Goal: Task Accomplishment & Management: Complete application form

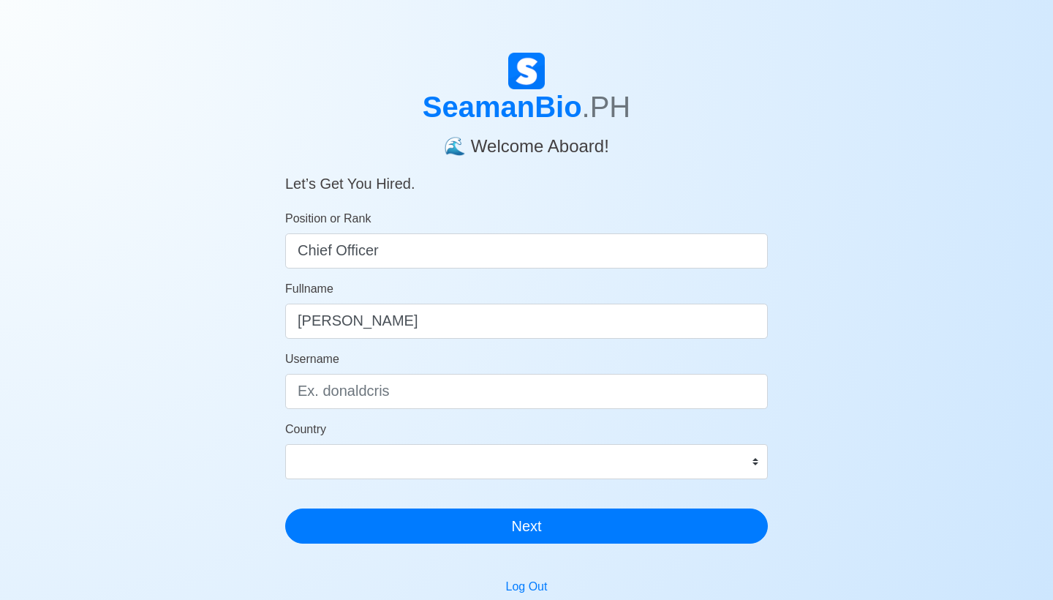
type input "Rodnie Tirana Maluya"
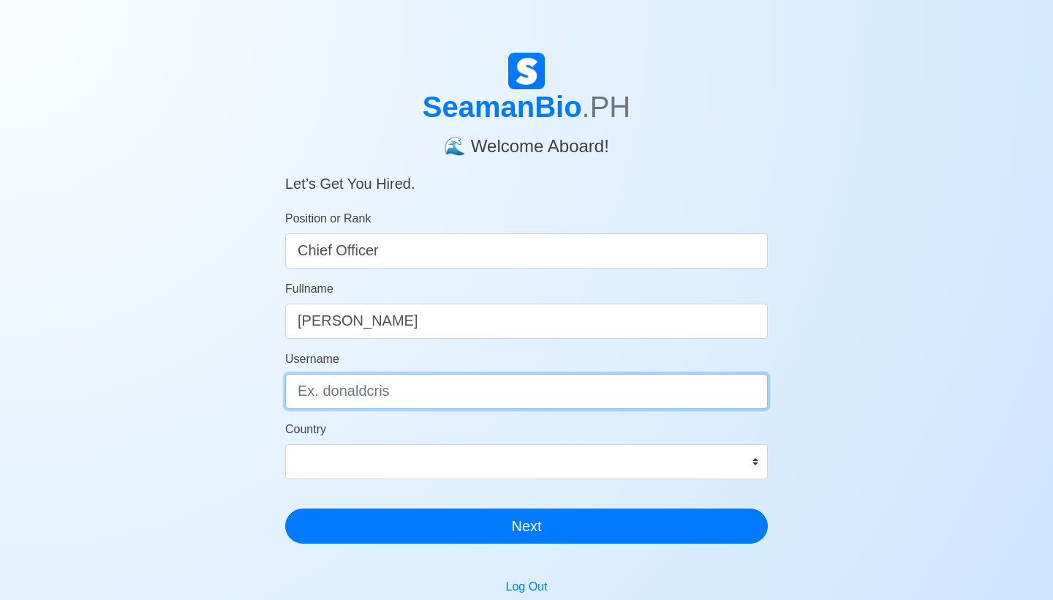
click at [414, 396] on input "Username" at bounding box center [526, 391] width 483 height 35
type input "master.rodnie"
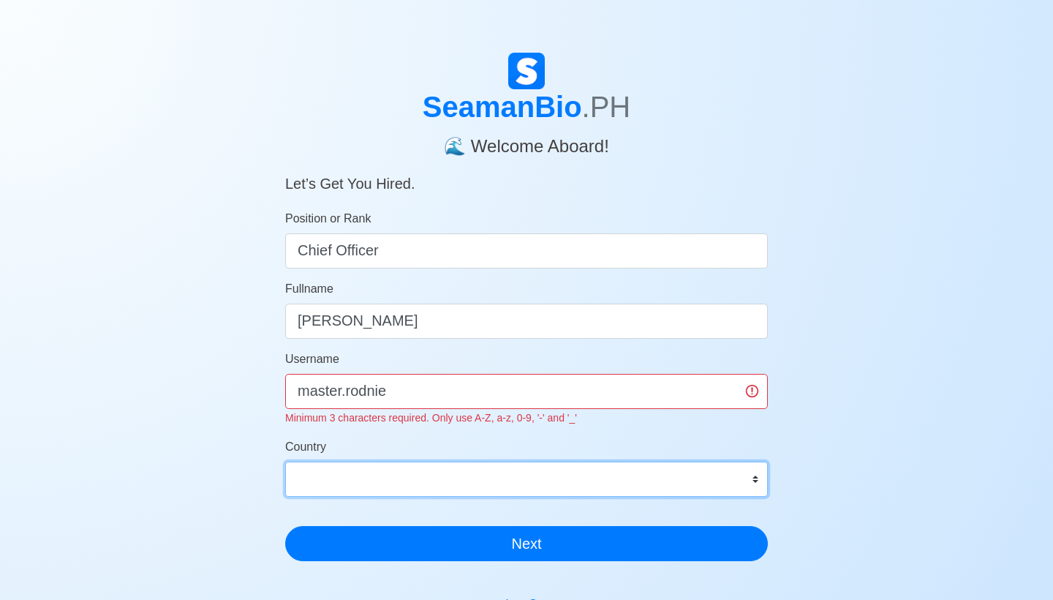
select select "PH"
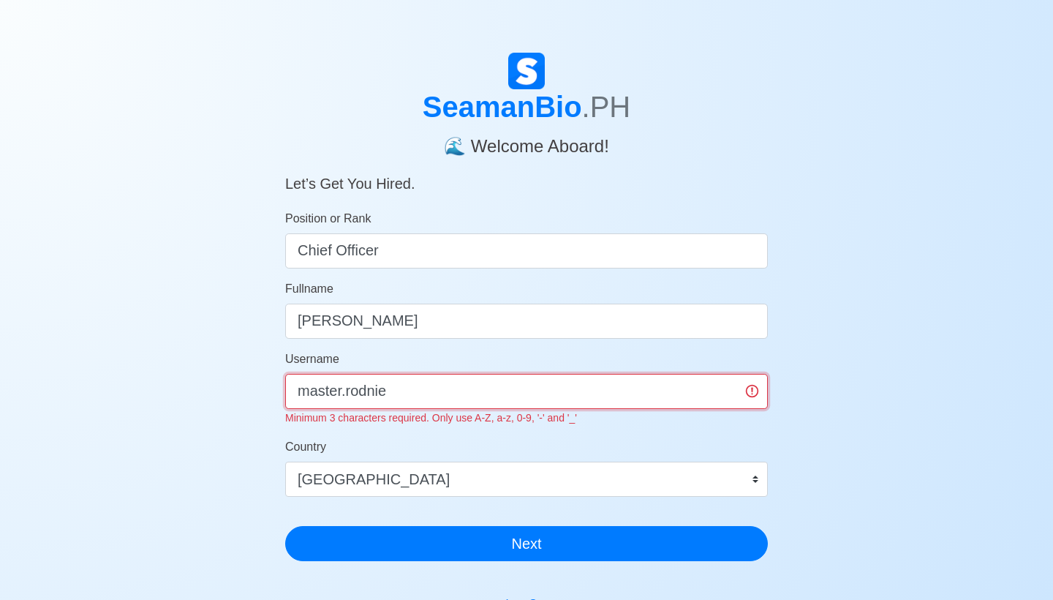
click at [342, 391] on input "master.rodnie" at bounding box center [526, 391] width 483 height 35
type input "masterrodnie"
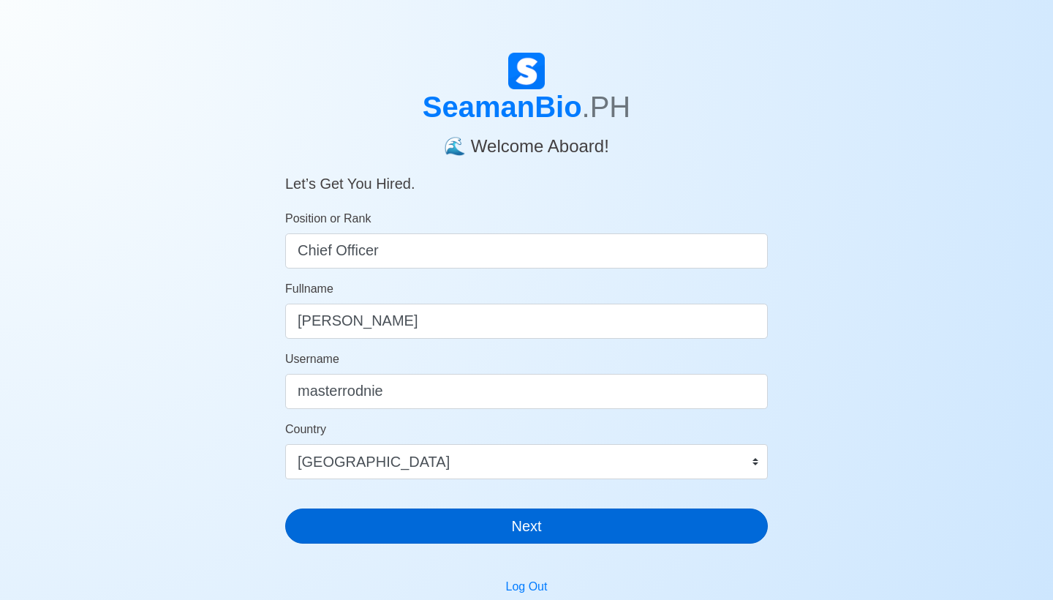
click at [589, 532] on button "Next" at bounding box center [526, 525] width 483 height 35
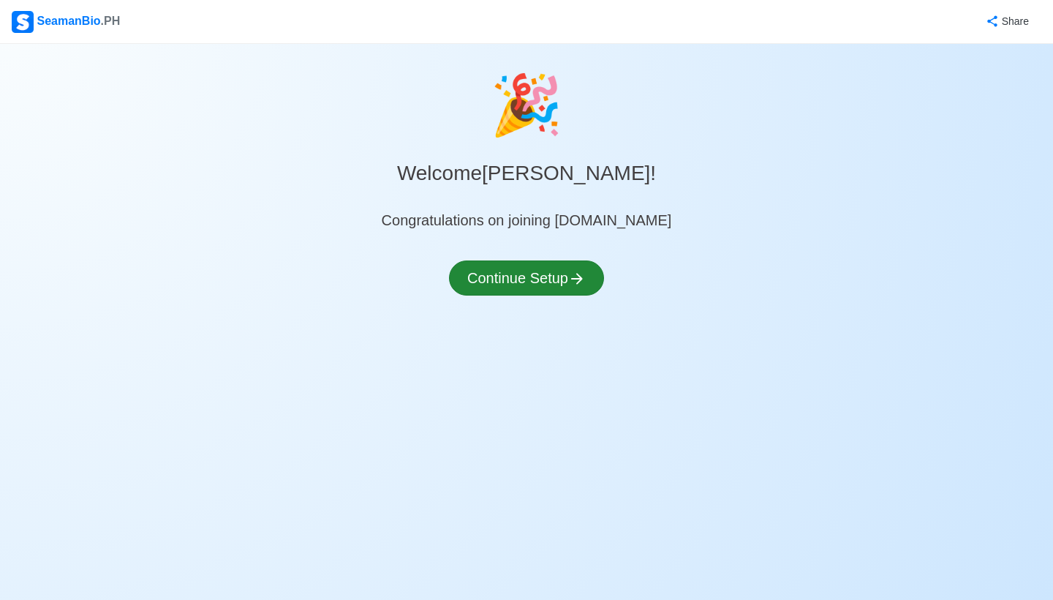
click at [578, 275] on icon at bounding box center [577, 279] width 18 height 18
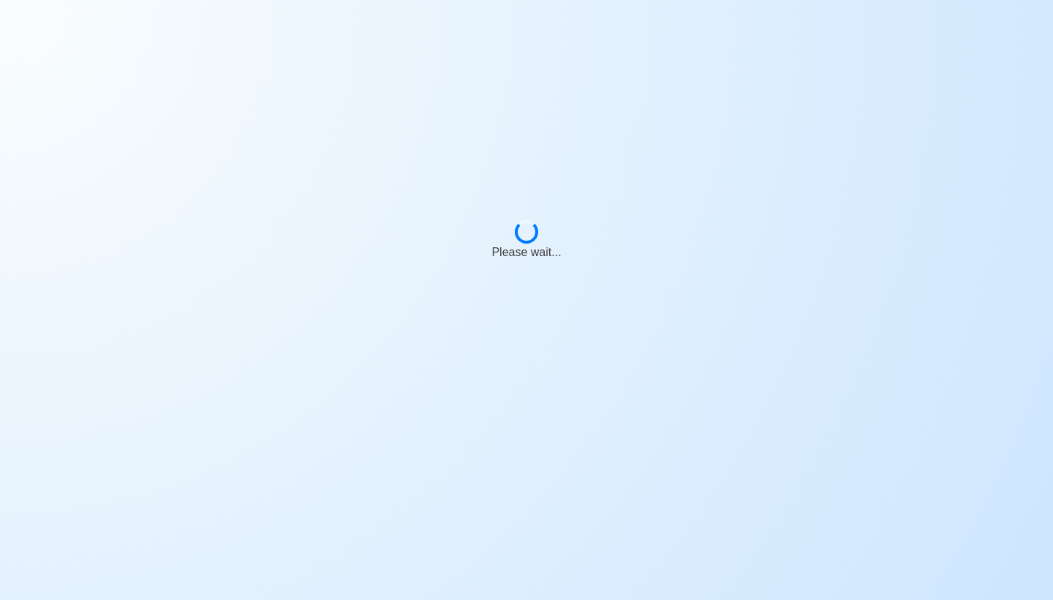
select select "Visible for Hiring"
select select "PH"
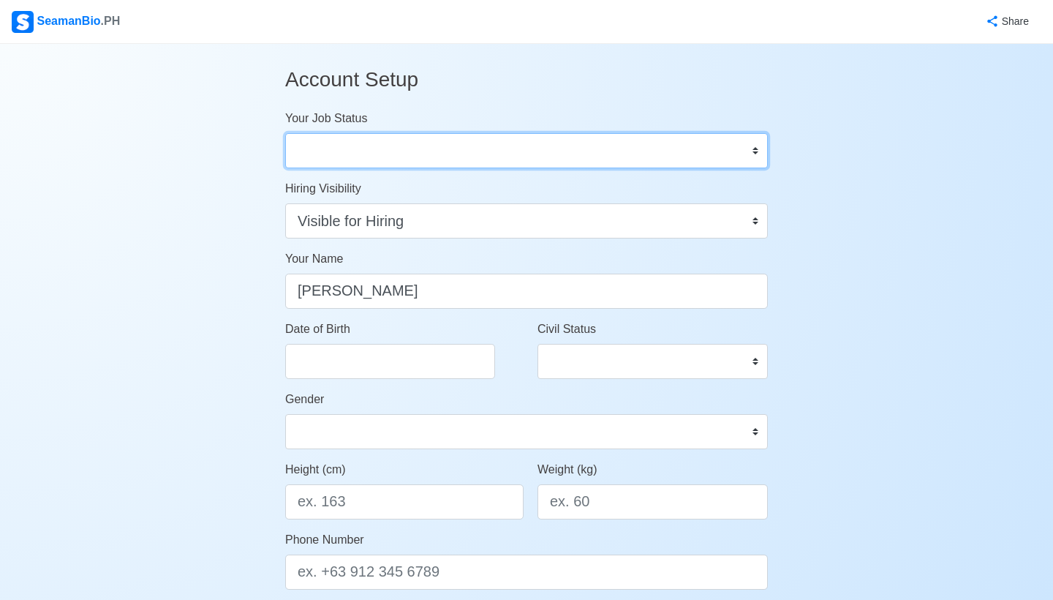
click at [614, 151] on select "Onboard Actively Looking for Job Not Looking for Job" at bounding box center [526, 150] width 483 height 35
select select "Actively Looking for Job"
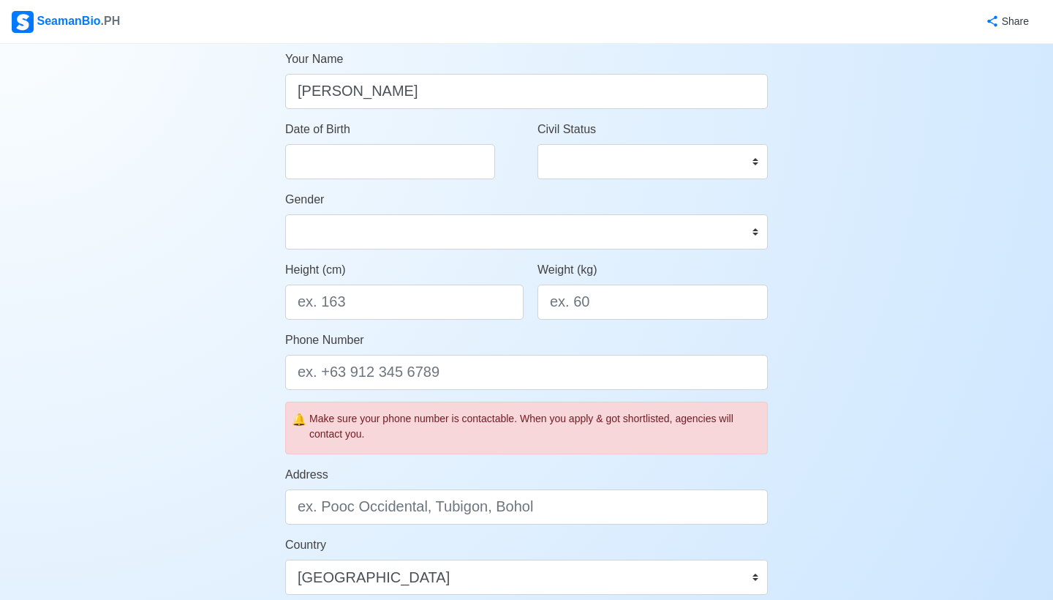
scroll to position [205, 0]
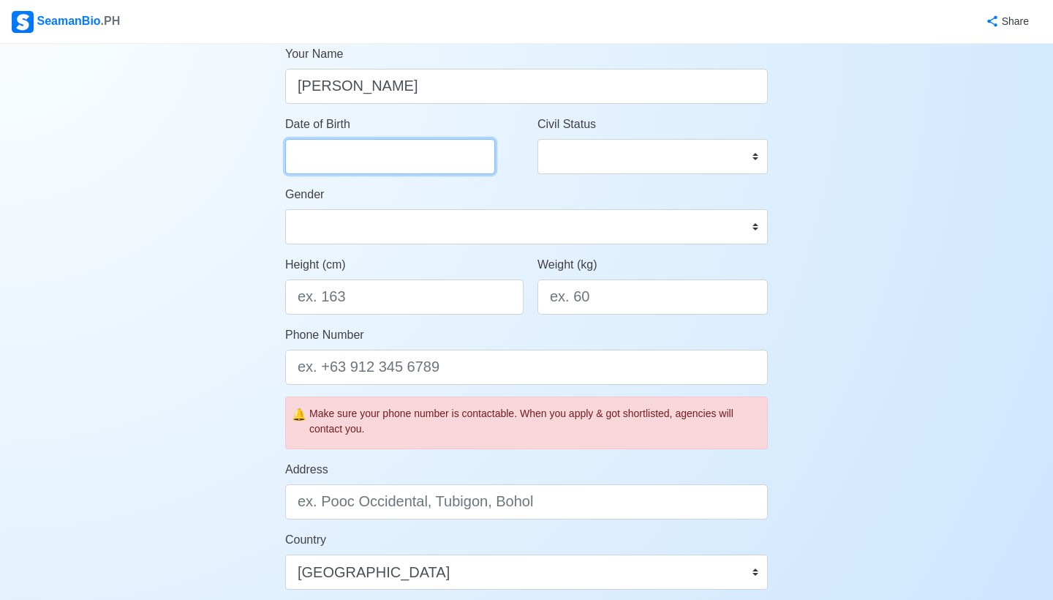
select select "****"
select select "*********"
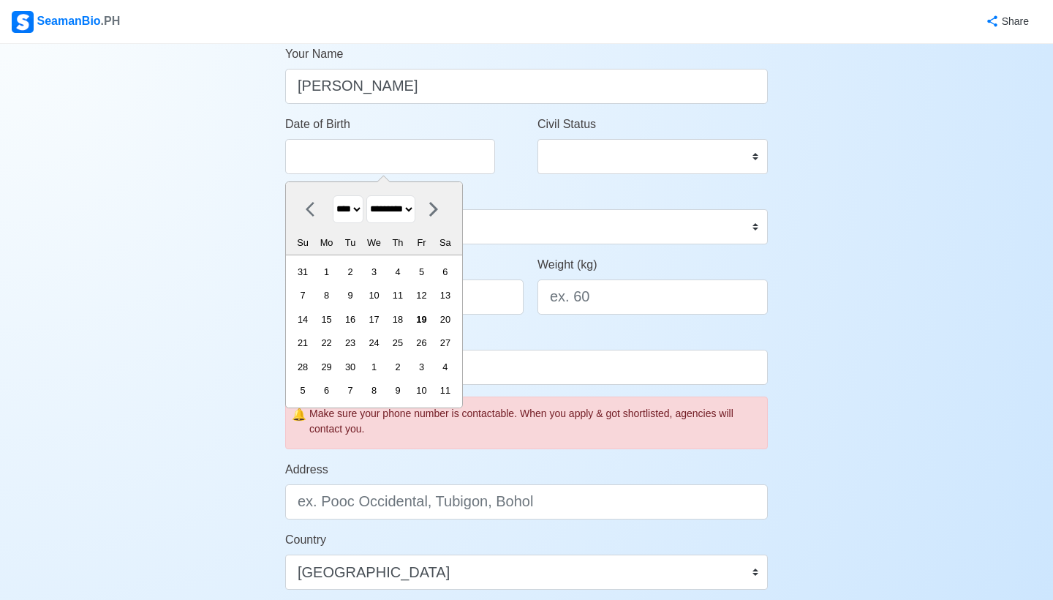
select select "****"
select select "********"
click at [455, 347] on div "27" at bounding box center [445, 343] width 20 height 20
type input "11/27/1993"
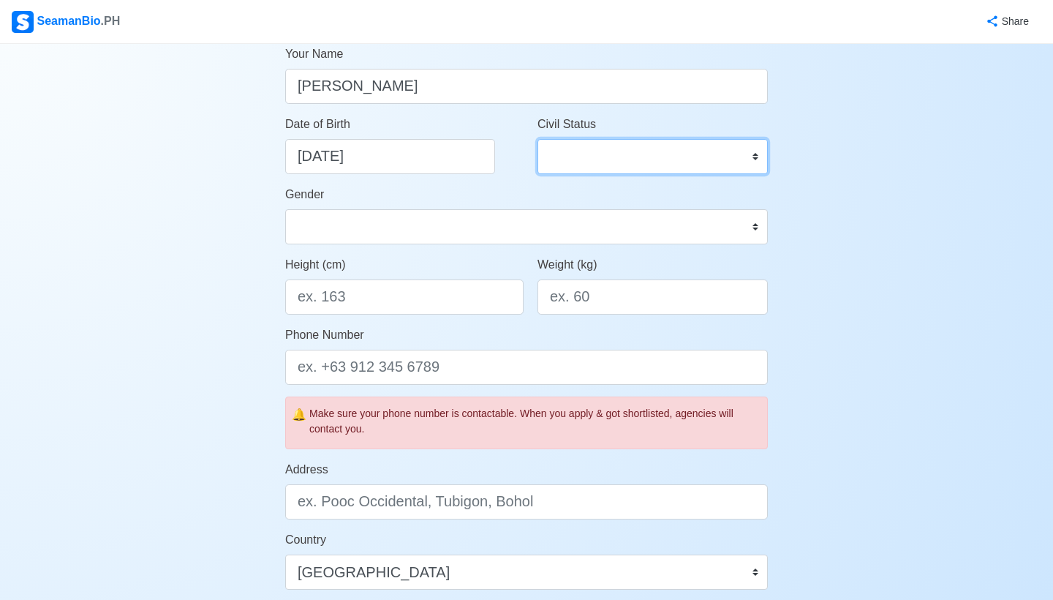
select select "Married"
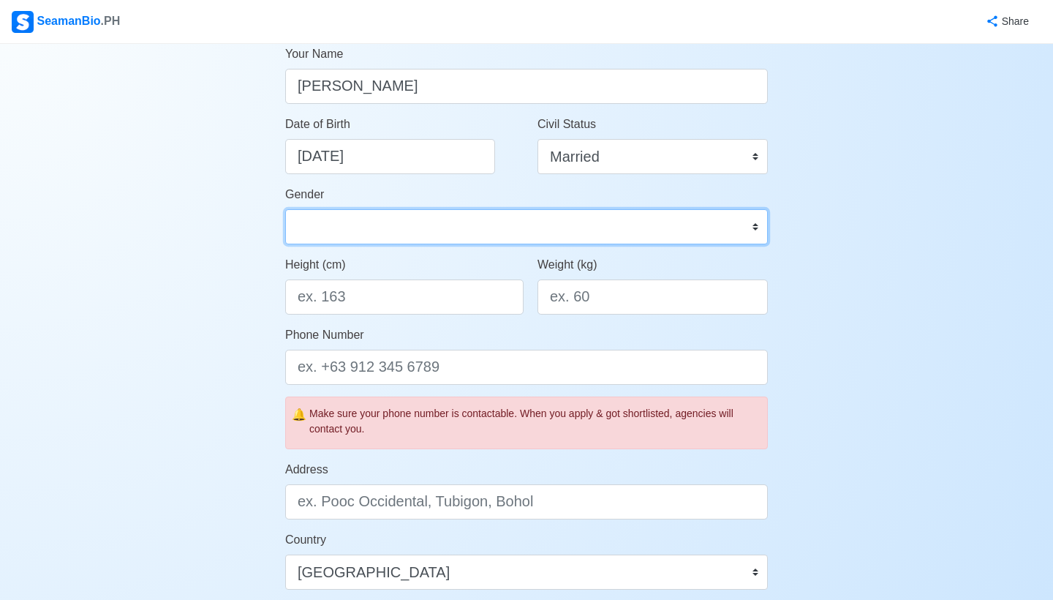
click at [619, 230] on select "Male Female" at bounding box center [526, 226] width 483 height 35
select select "[DEMOGRAPHIC_DATA]"
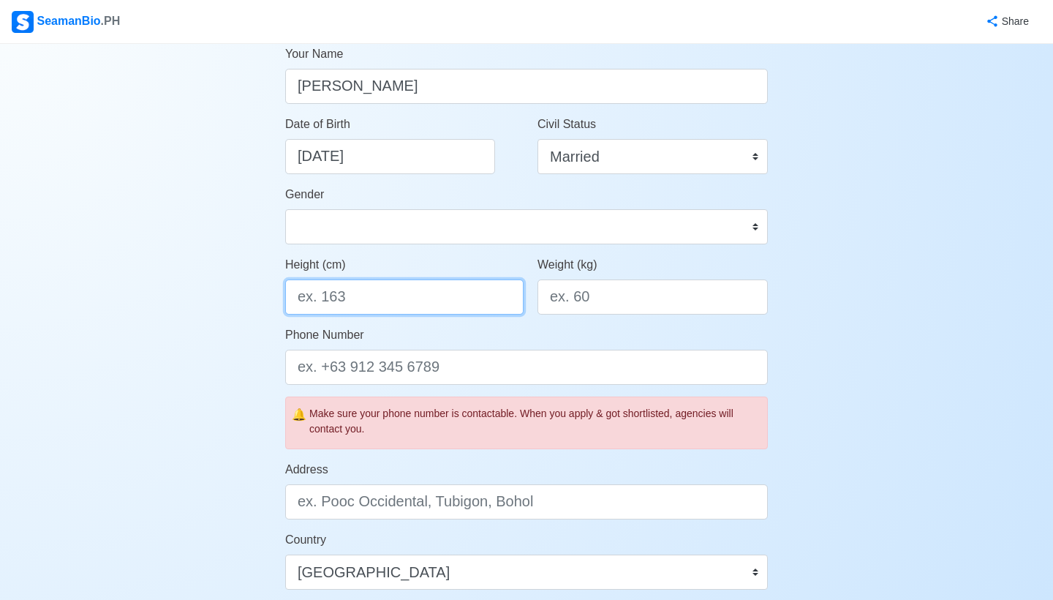
click at [443, 297] on input "Height (cm)" at bounding box center [404, 296] width 238 height 35
type input "166"
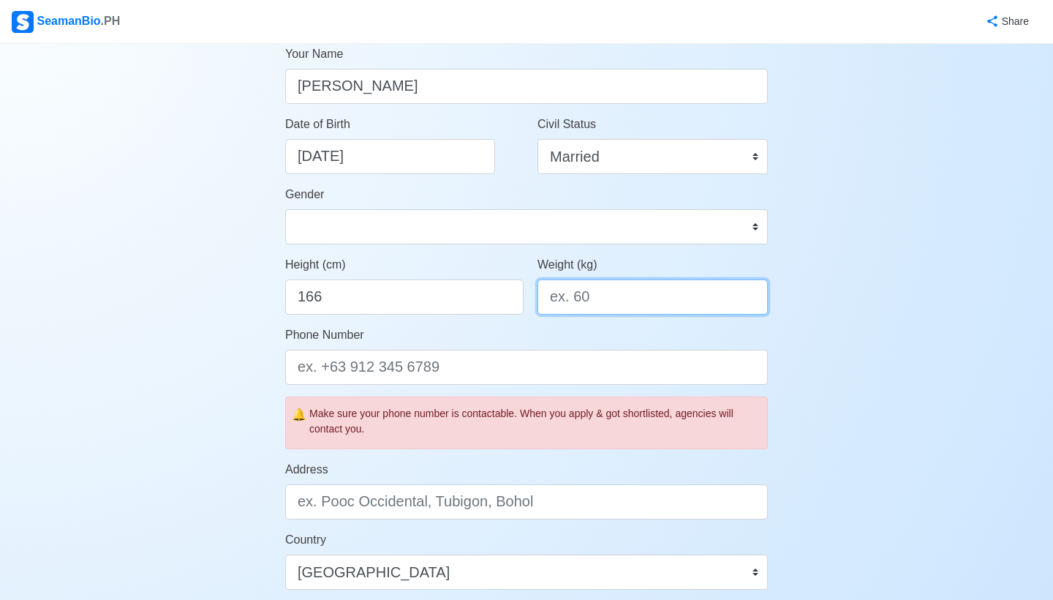
click at [641, 303] on input "Weight (kg)" at bounding box center [653, 296] width 230 height 35
type input "63"
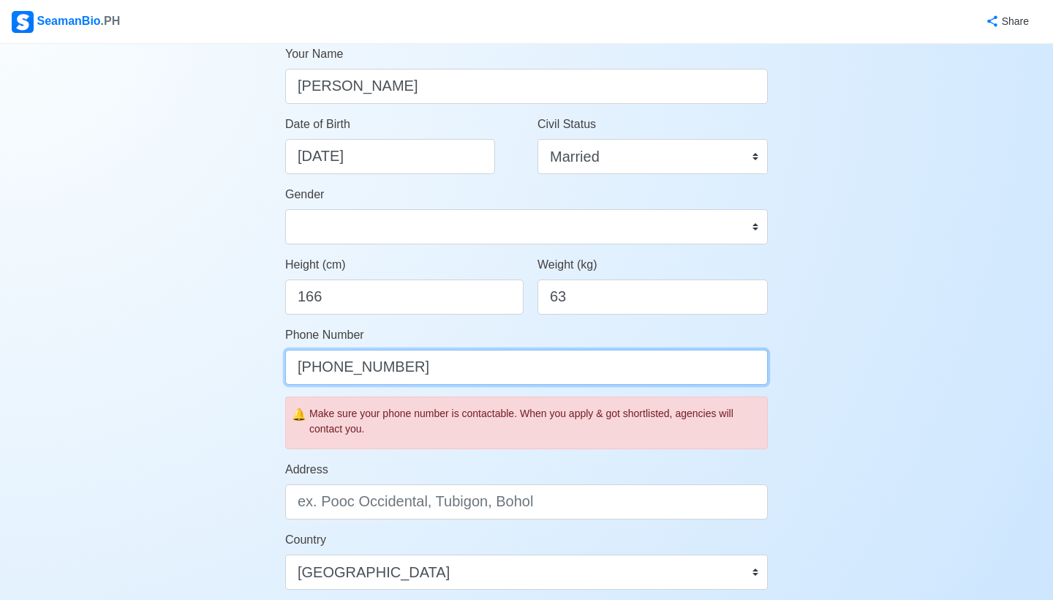
type input "[PHONE_NUMBER]"
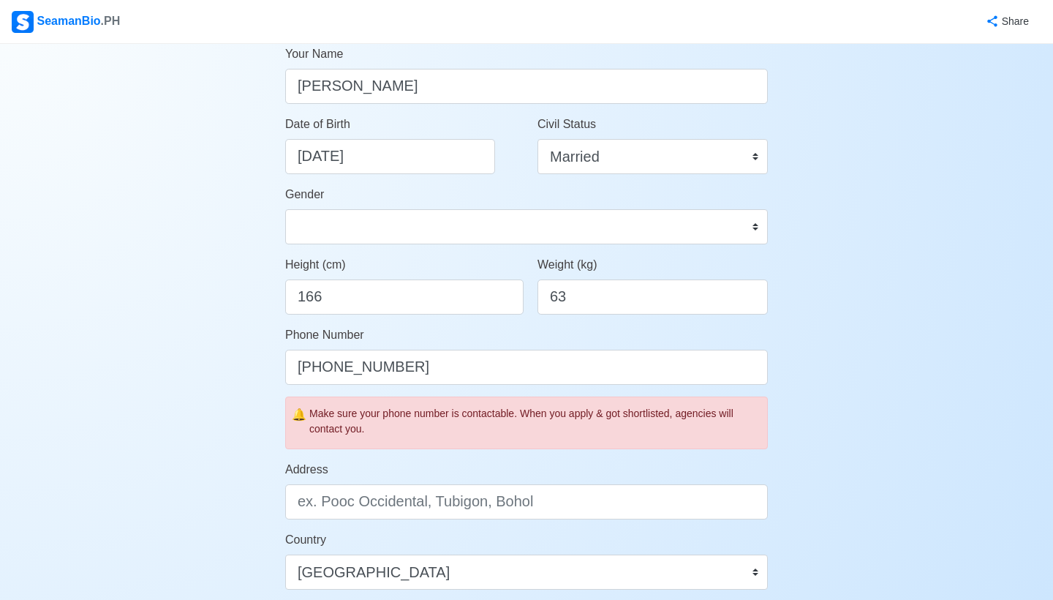
click at [993, 294] on div "Account Setup Your Job Status Onboard Actively Looking for Job Not Looking for …" at bounding box center [526, 479] width 1053 height 1281
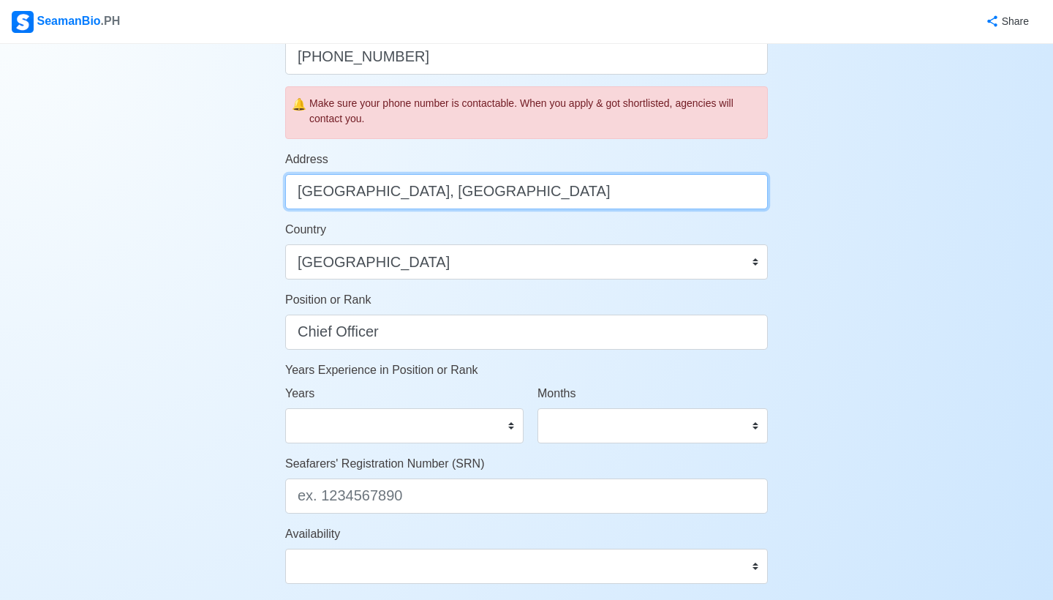
scroll to position [519, 0]
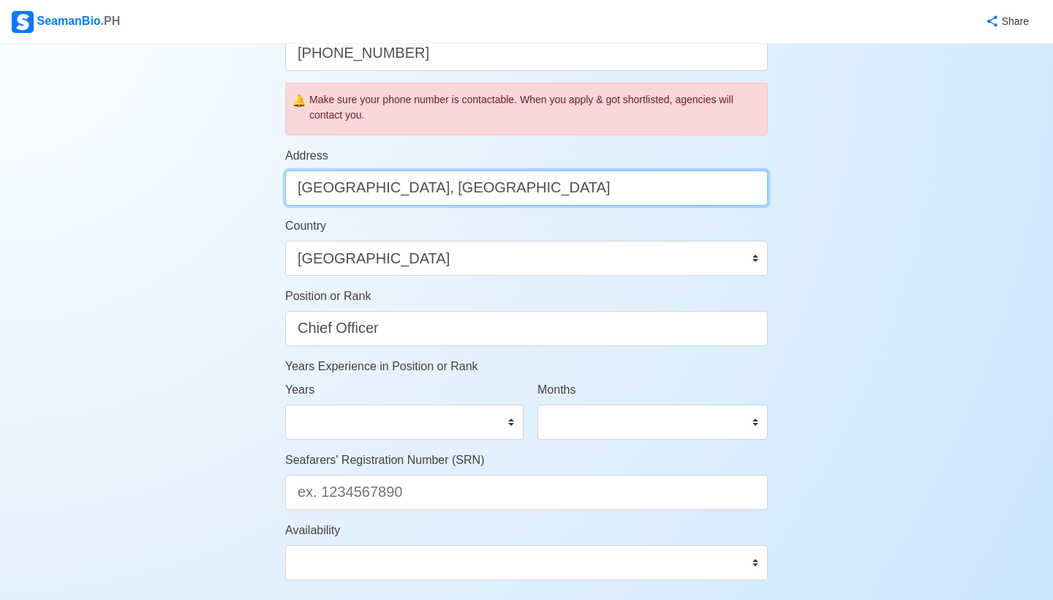
type input "[GEOGRAPHIC_DATA], [GEOGRAPHIC_DATA]"
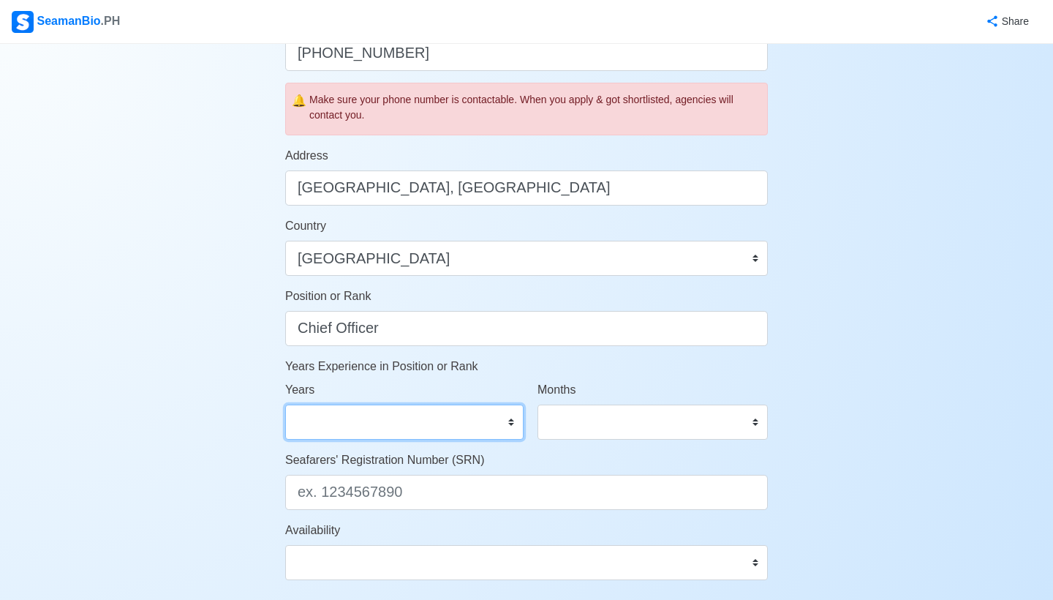
click at [485, 433] on select "0 1 2 3 4 5 6 7 8 9 10 11 12 13 14 15 16 17 18 19 20 21 22 23 24 25 26 27 28 29…" at bounding box center [404, 421] width 238 height 35
select select "0"
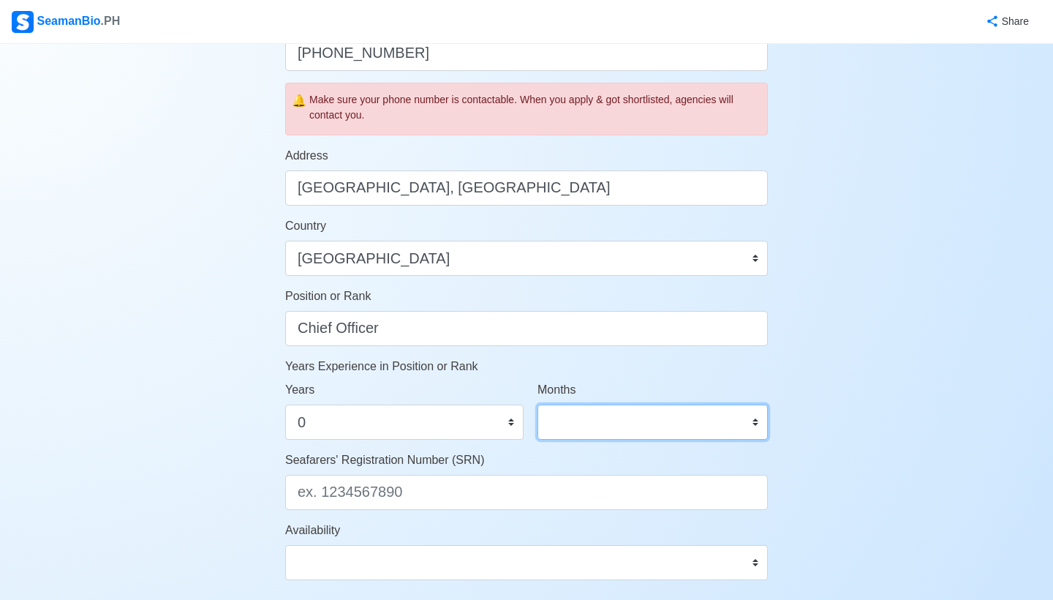
select select "3"
click at [846, 421] on div "Account Setup Your Job Status Onboard Actively Looking for Job Not Looking for …" at bounding box center [526, 165] width 1053 height 1281
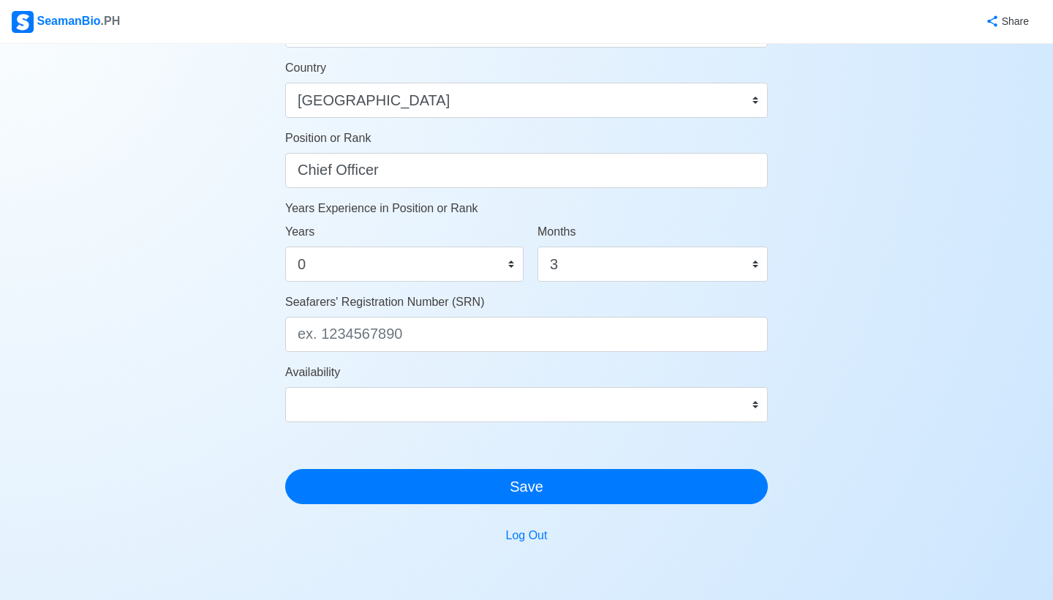
scroll to position [735, 0]
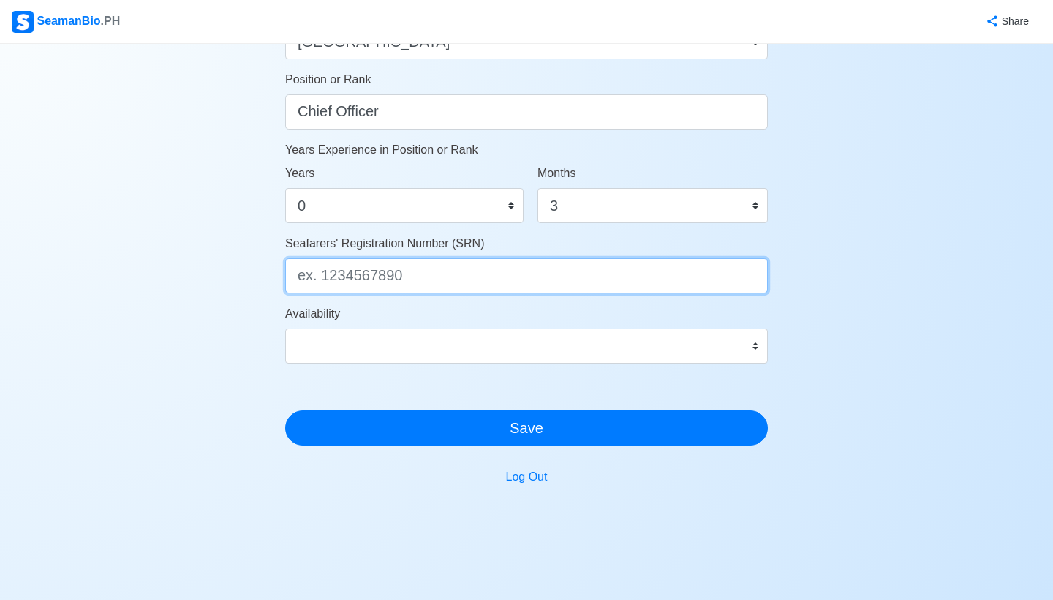
click at [636, 288] on input "Seafarers' Registration Number (SRN)" at bounding box center [526, 275] width 483 height 35
type input "9311270038"
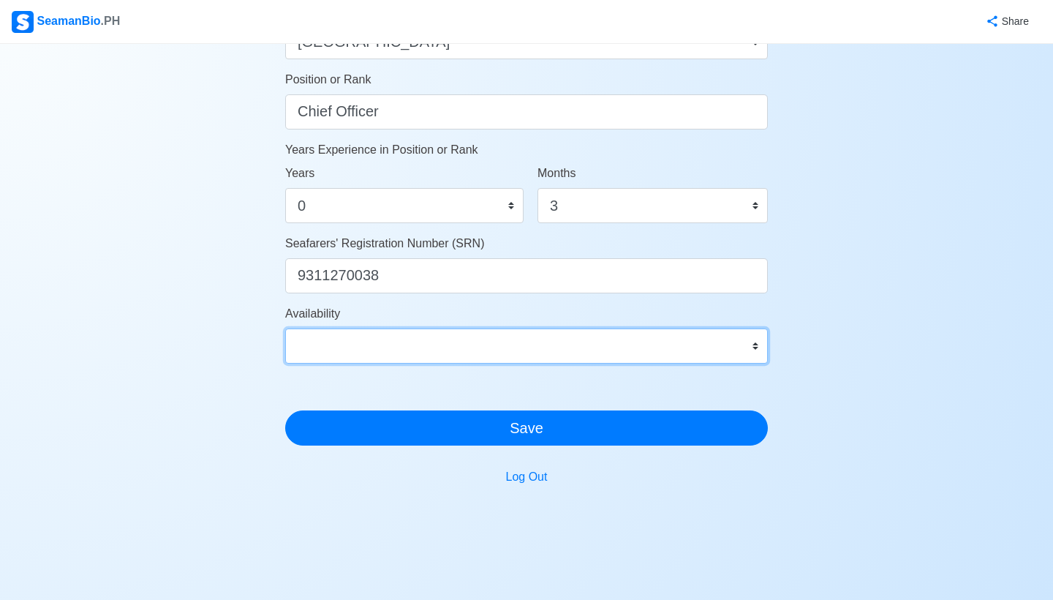
select select "4102416000000"
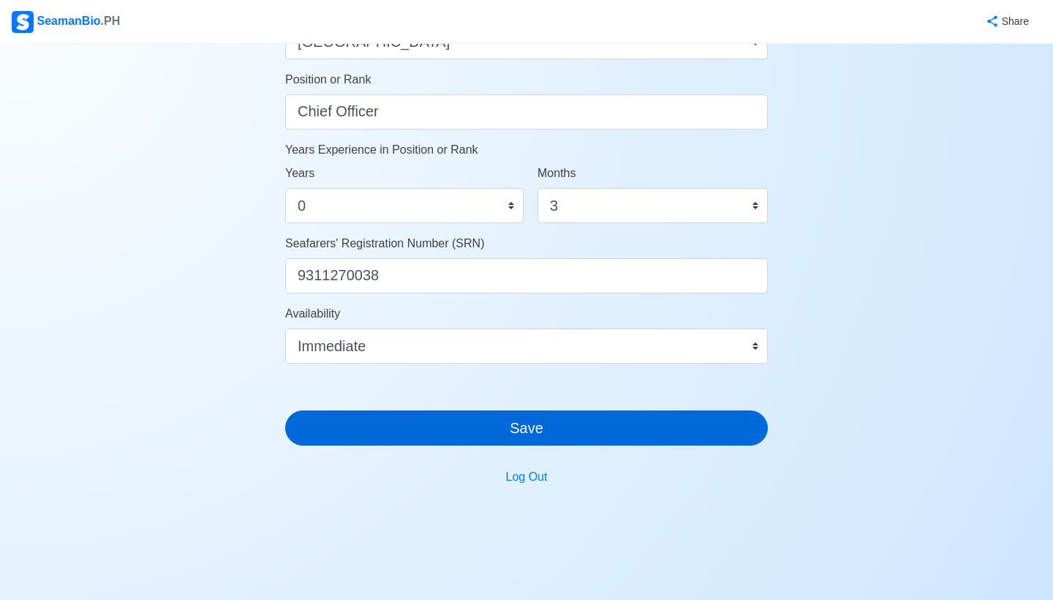
click at [720, 434] on button "Save" at bounding box center [526, 427] width 483 height 35
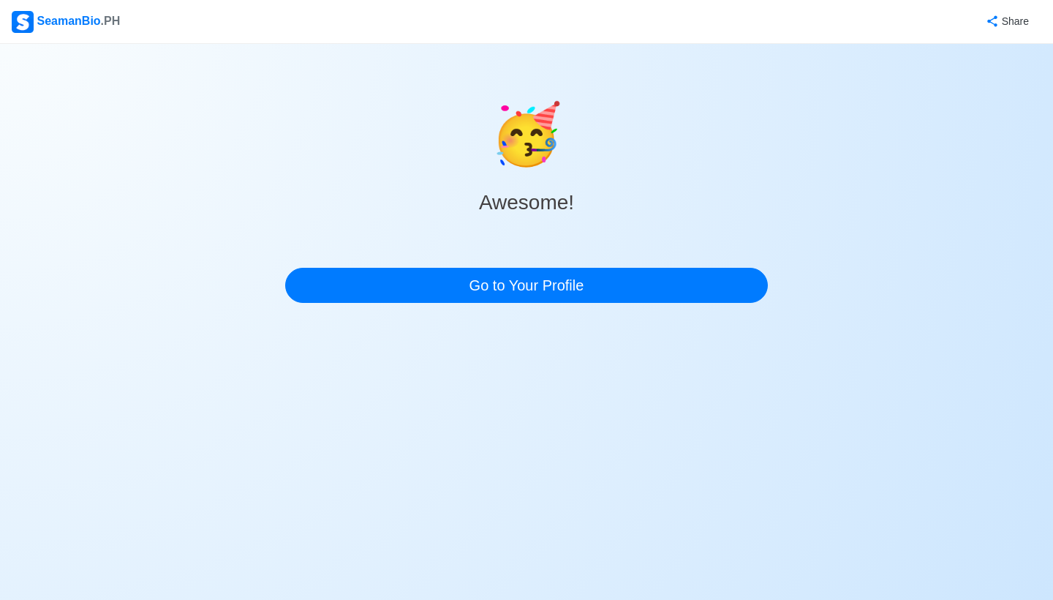
scroll to position [0, 0]
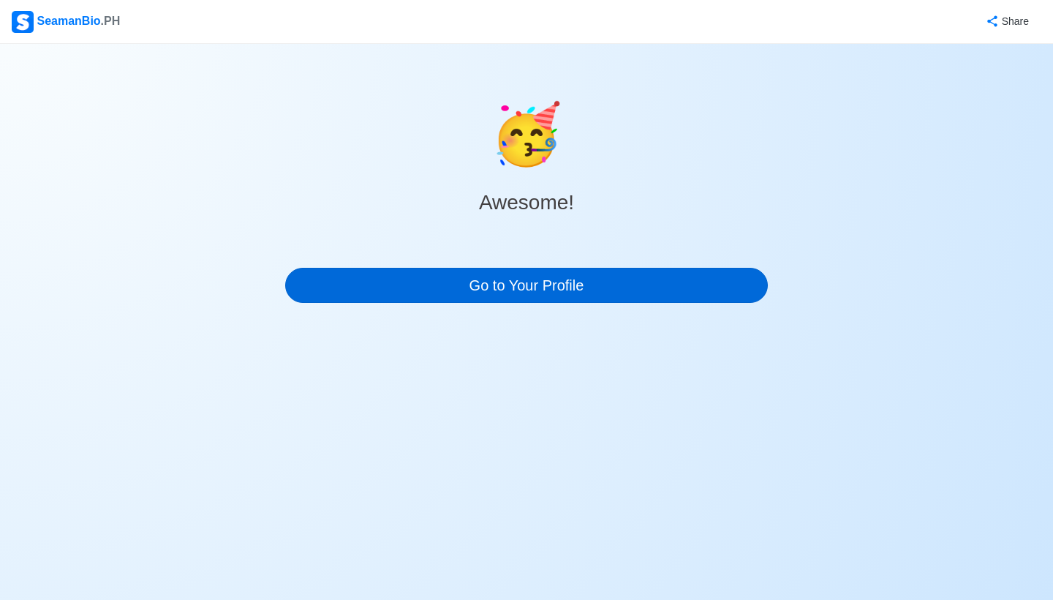
click at [620, 287] on link "Go to Your Profile" at bounding box center [526, 285] width 483 height 35
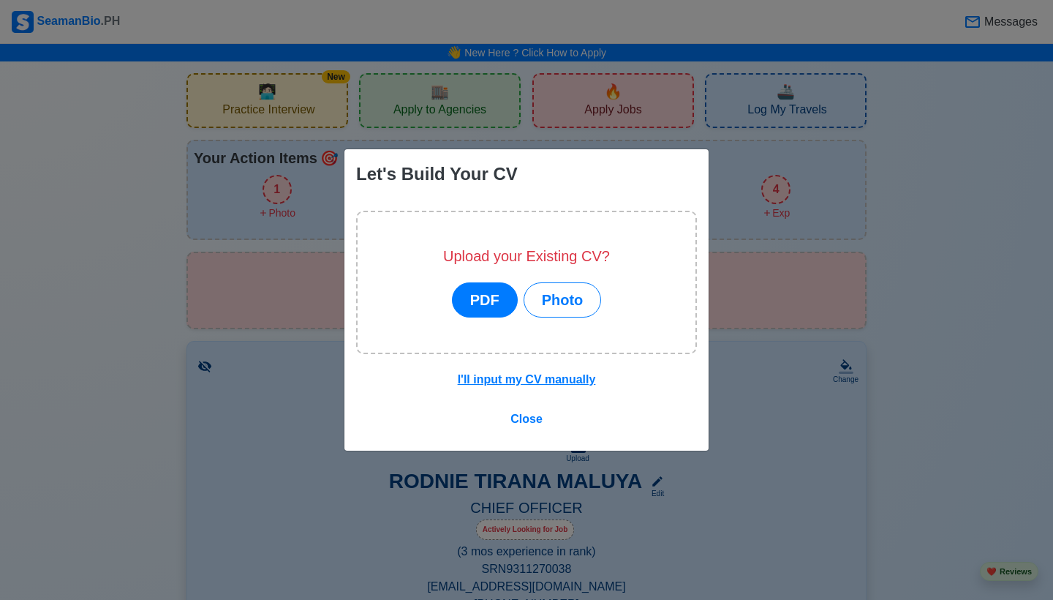
click at [475, 305] on button "PDF" at bounding box center [485, 299] width 66 height 35
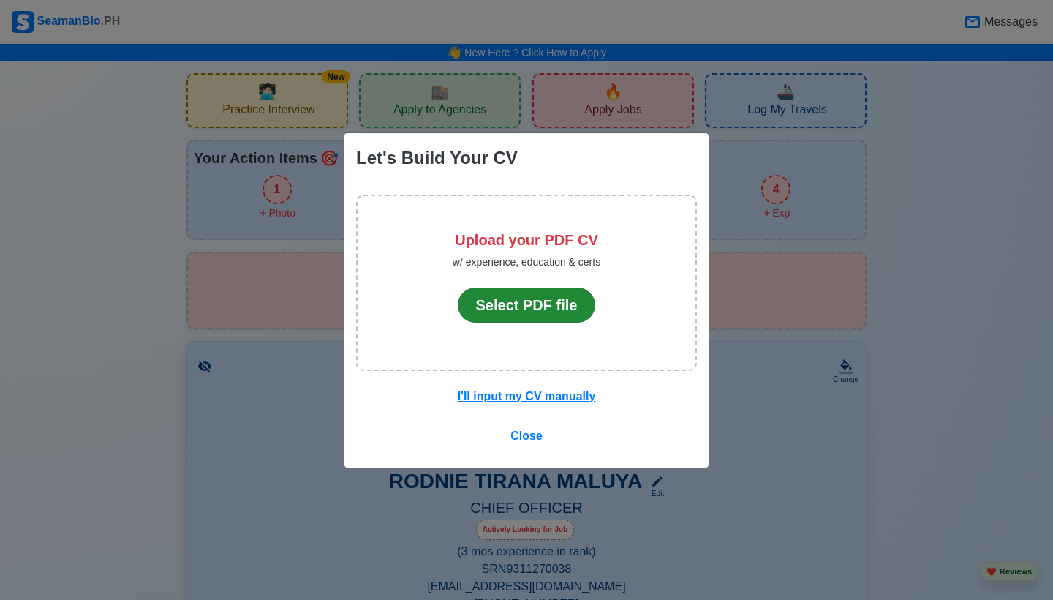
click at [513, 306] on button "Select PDF file" at bounding box center [527, 304] width 138 height 35
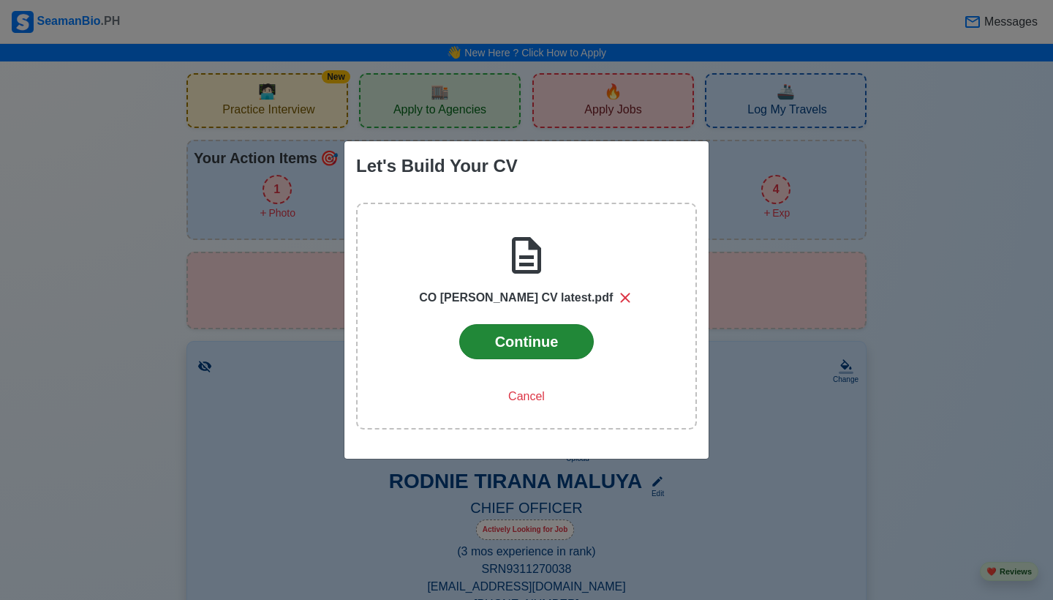
click at [555, 347] on button "Continue" at bounding box center [526, 341] width 135 height 35
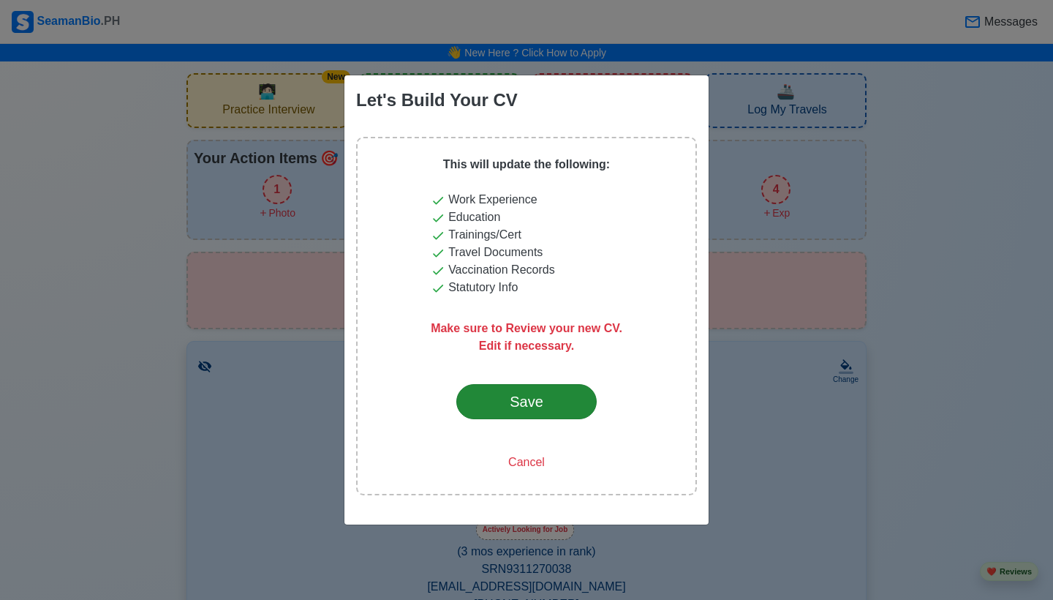
click at [557, 400] on div "Save" at bounding box center [526, 402] width 69 height 22
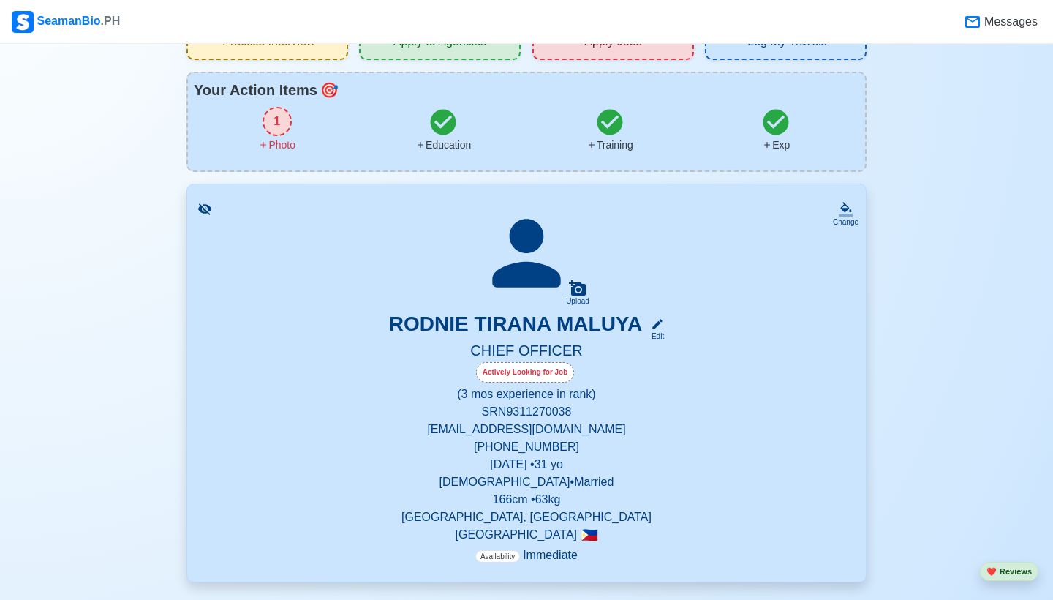
scroll to position [118, 0]
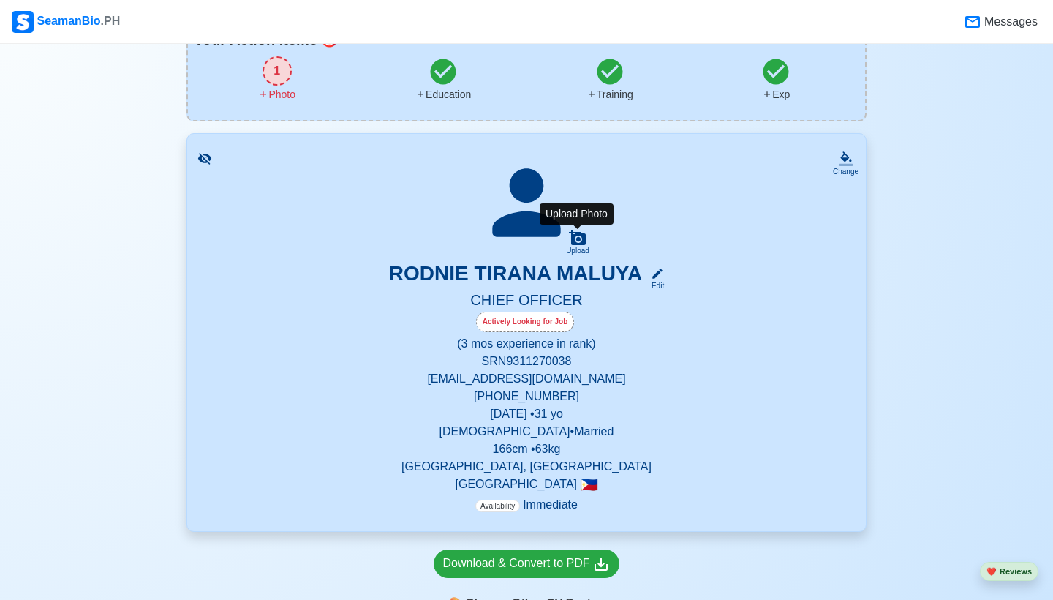
click at [578, 246] on icon at bounding box center [578, 238] width 18 height 18
click at [0, 0] on input "Upload" at bounding box center [0, 0] width 0 height 0
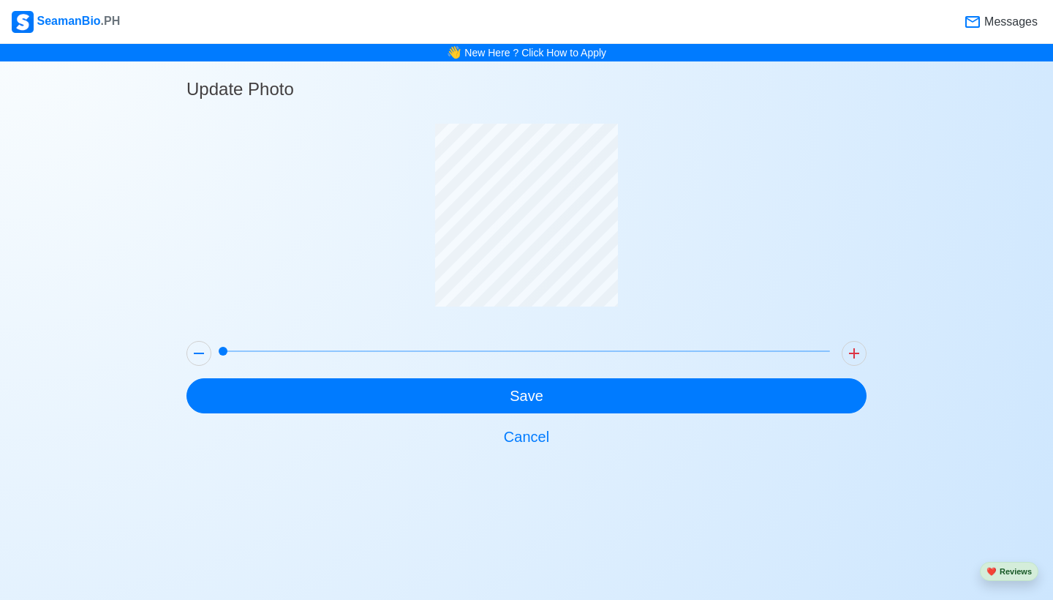
drag, startPoint x: 225, startPoint y: 352, endPoint x: 209, endPoint y: 353, distance: 15.4
click at [219, 353] on span at bounding box center [223, 351] width 9 height 9
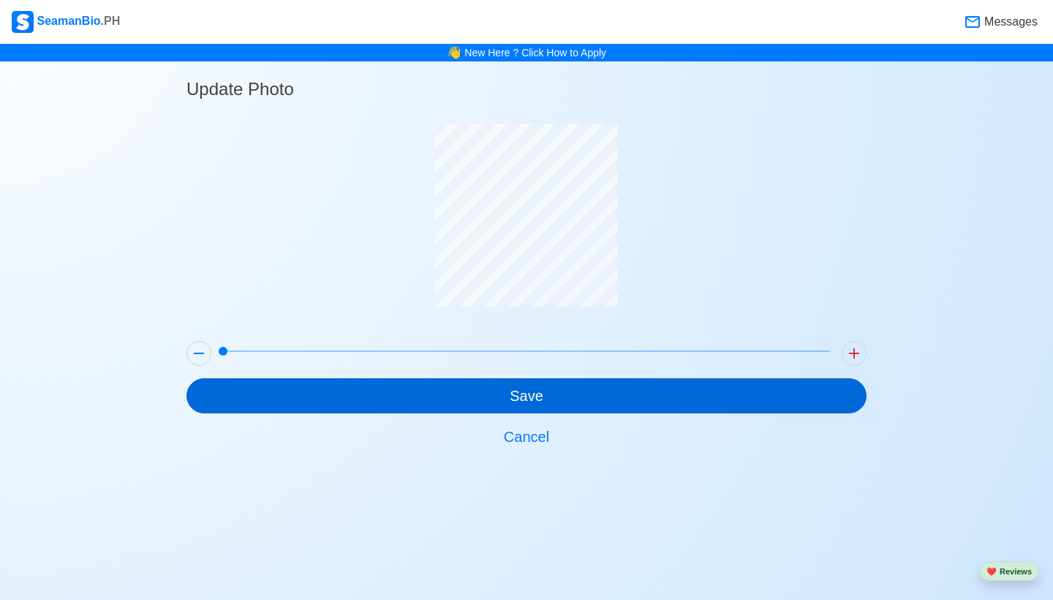
click at [698, 400] on button "Save" at bounding box center [526, 395] width 680 height 35
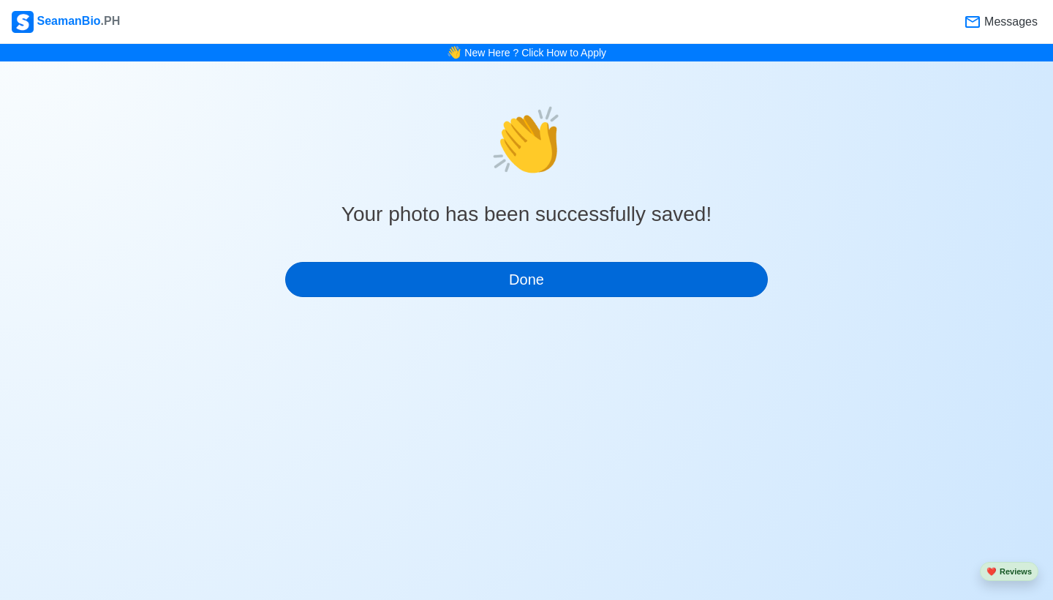
click at [562, 282] on button "Done" at bounding box center [526, 279] width 483 height 35
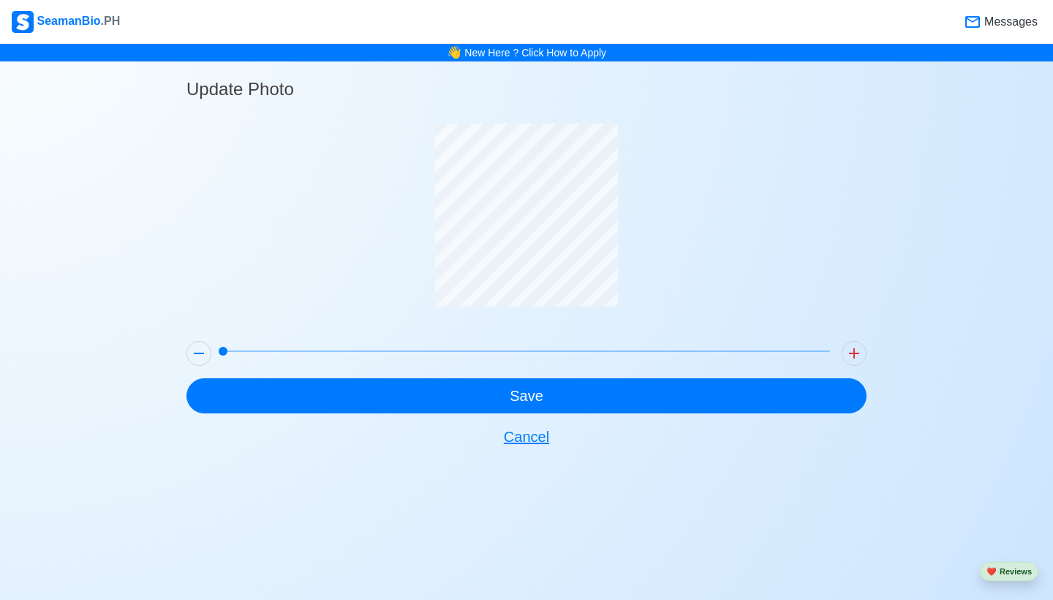
click at [512, 445] on button "Cancel" at bounding box center [526, 436] width 680 height 35
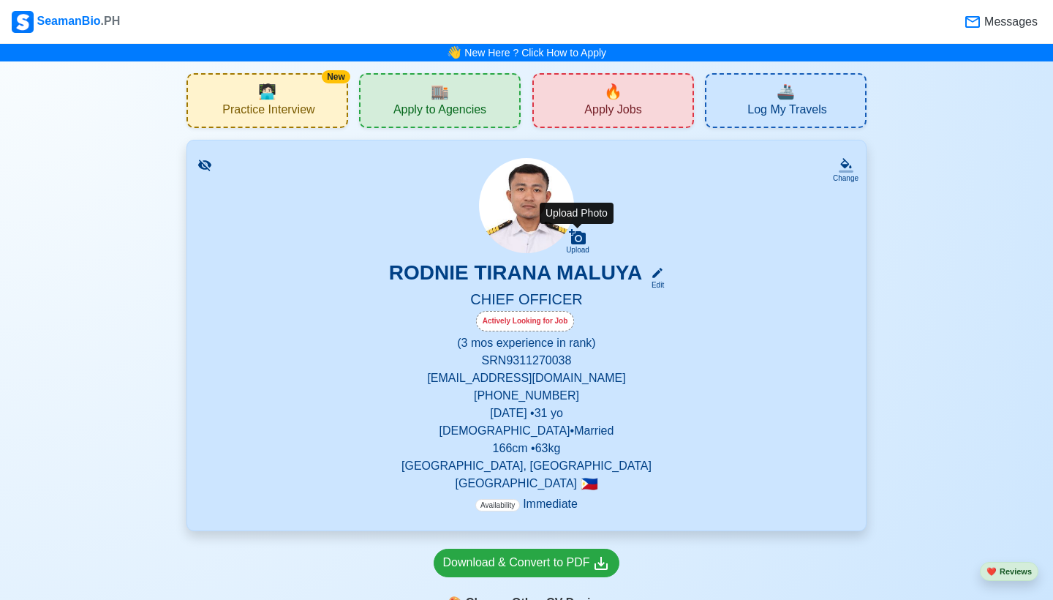
click at [584, 241] on icon at bounding box center [577, 236] width 17 height 15
click at [0, 0] on input "Upload" at bounding box center [0, 0] width 0 height 0
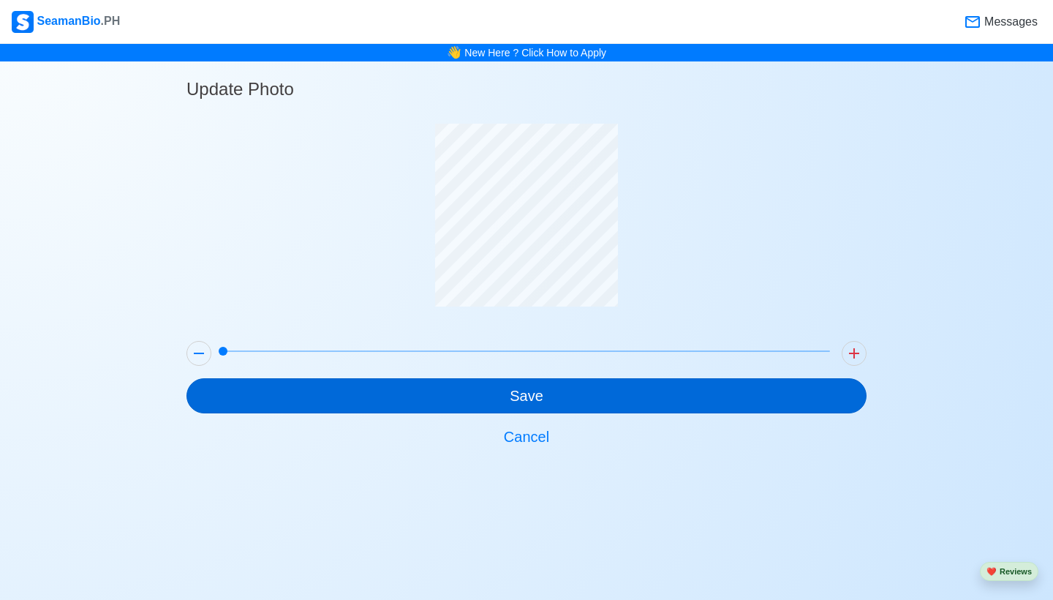
click at [569, 392] on button "Save" at bounding box center [526, 395] width 680 height 35
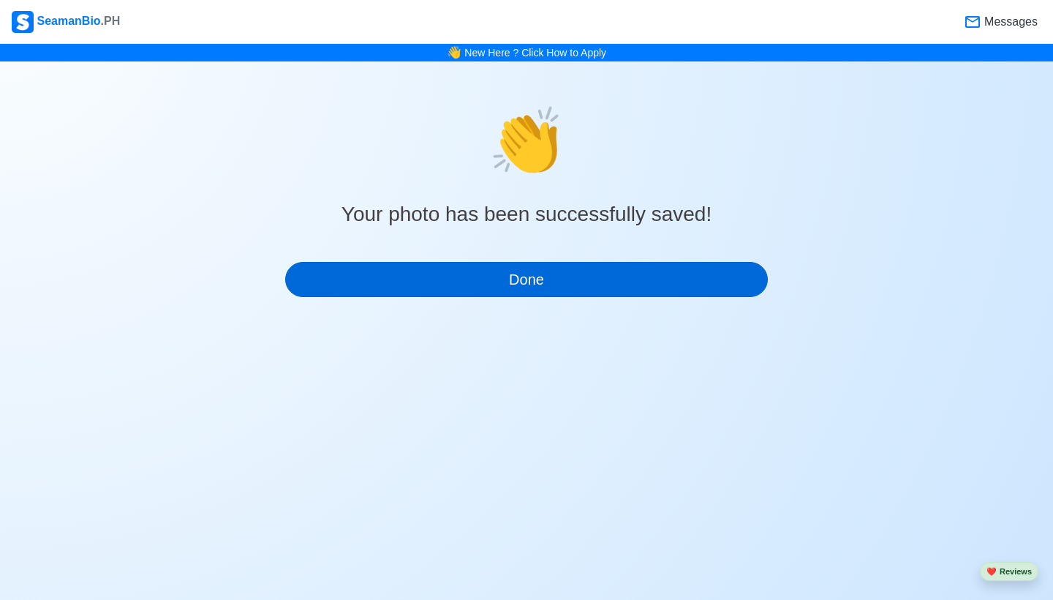
click at [616, 283] on button "Done" at bounding box center [526, 279] width 483 height 35
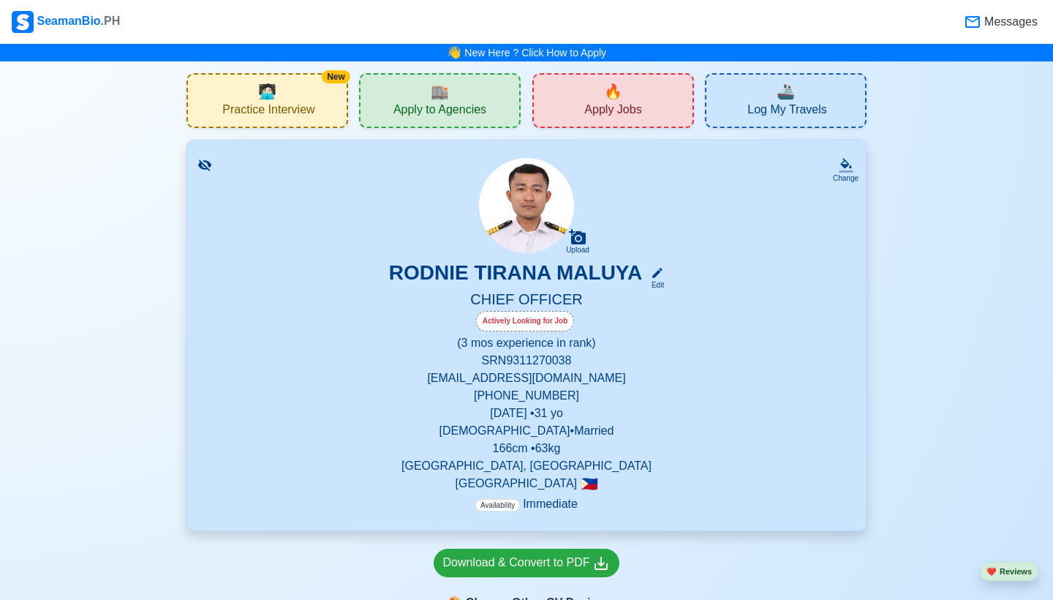
click at [457, 116] on span "Apply to Agencies" at bounding box center [439, 111] width 93 height 18
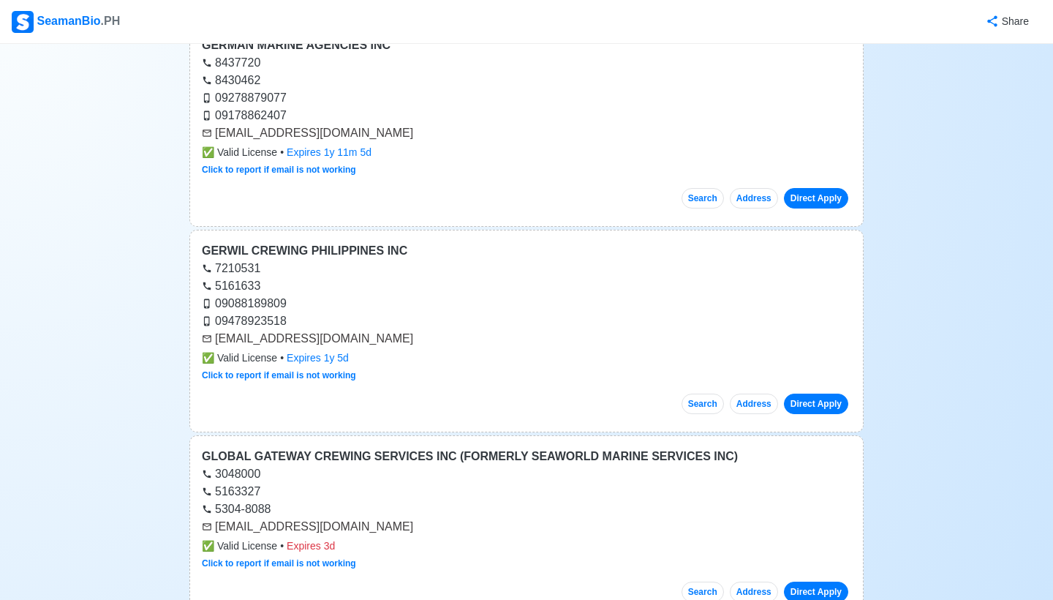
scroll to position [1675, 0]
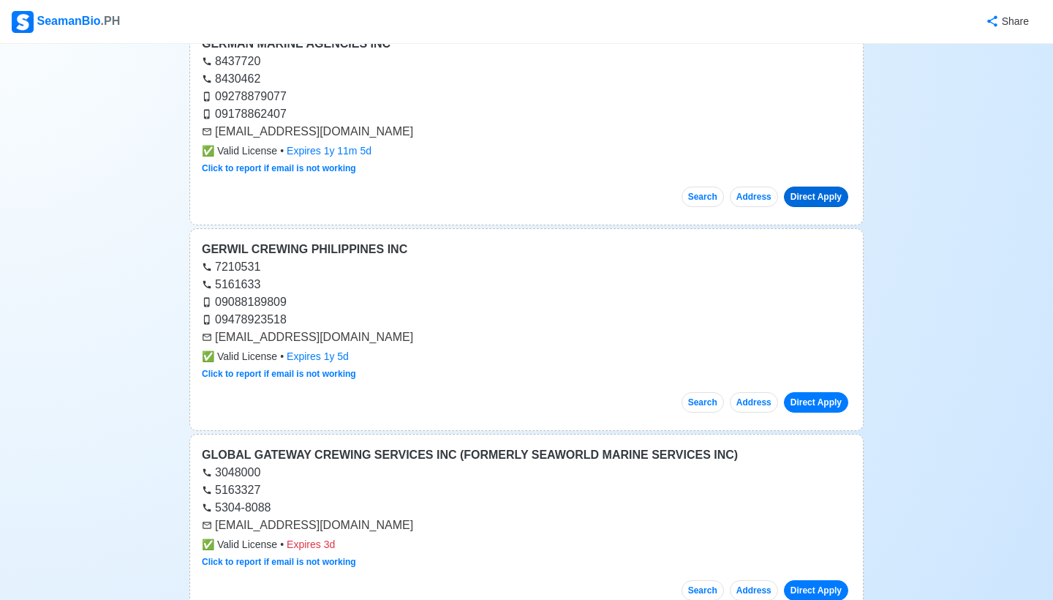
click at [829, 195] on link "Direct Apply" at bounding box center [816, 196] width 64 height 20
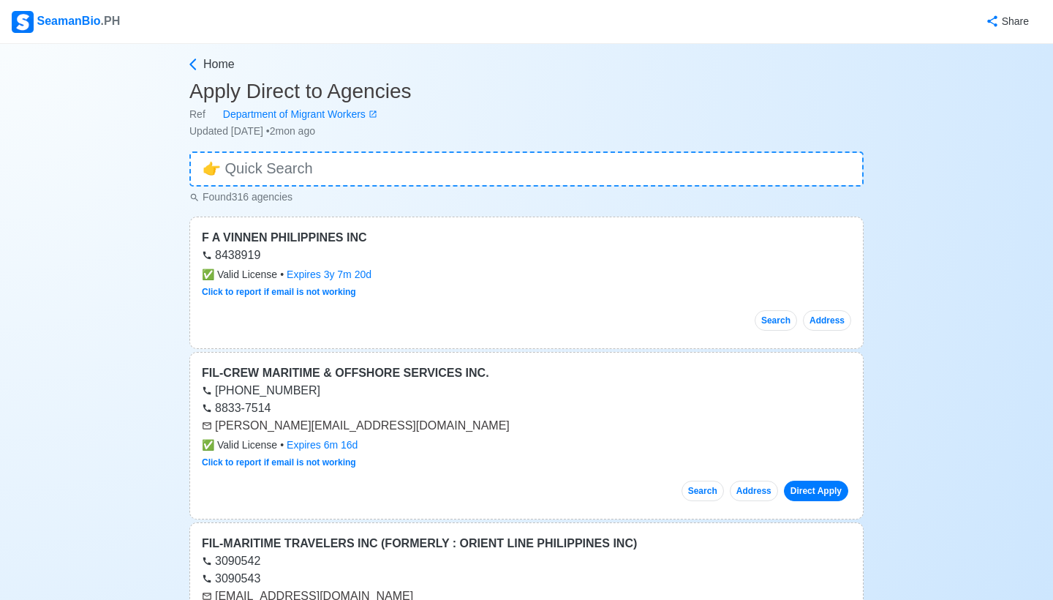
scroll to position [0, 0]
click at [227, 61] on span "Home" at bounding box center [218, 65] width 31 height 18
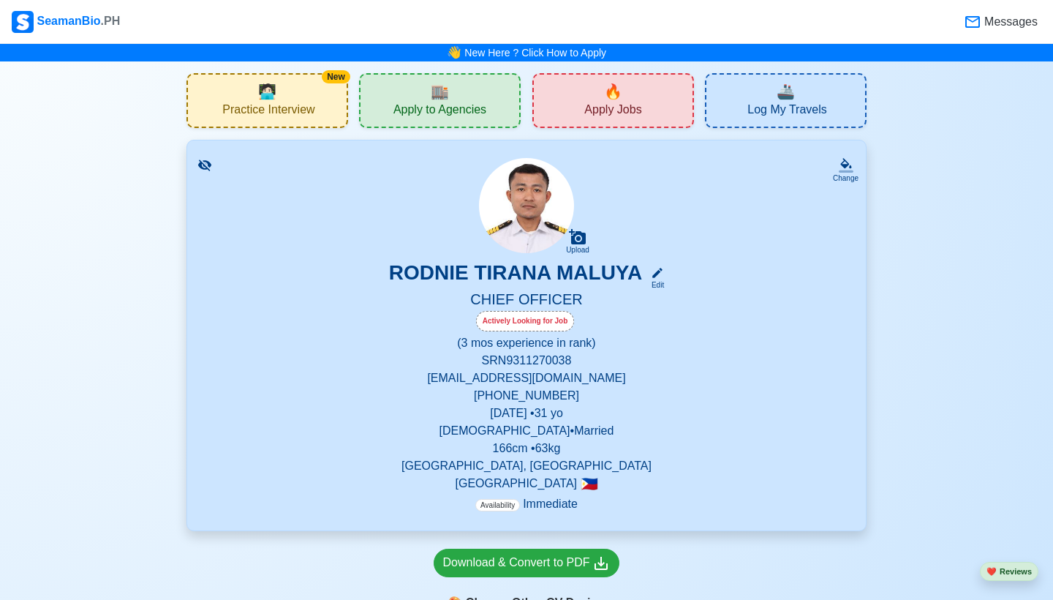
click at [573, 110] on div "🔥 Apply Jobs" at bounding box center [613, 100] width 162 height 55
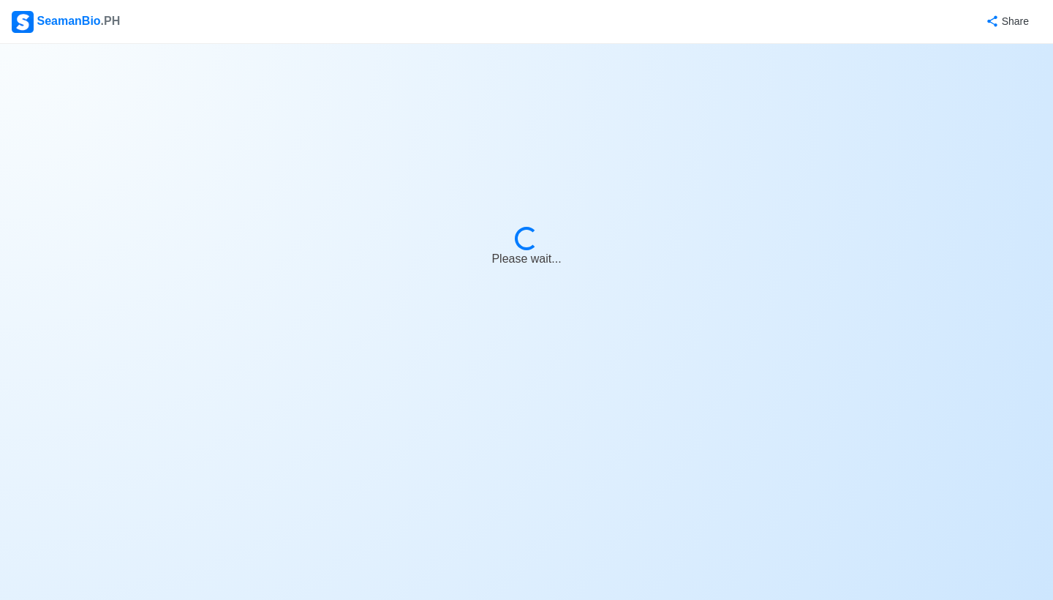
select select "Chief Officer"
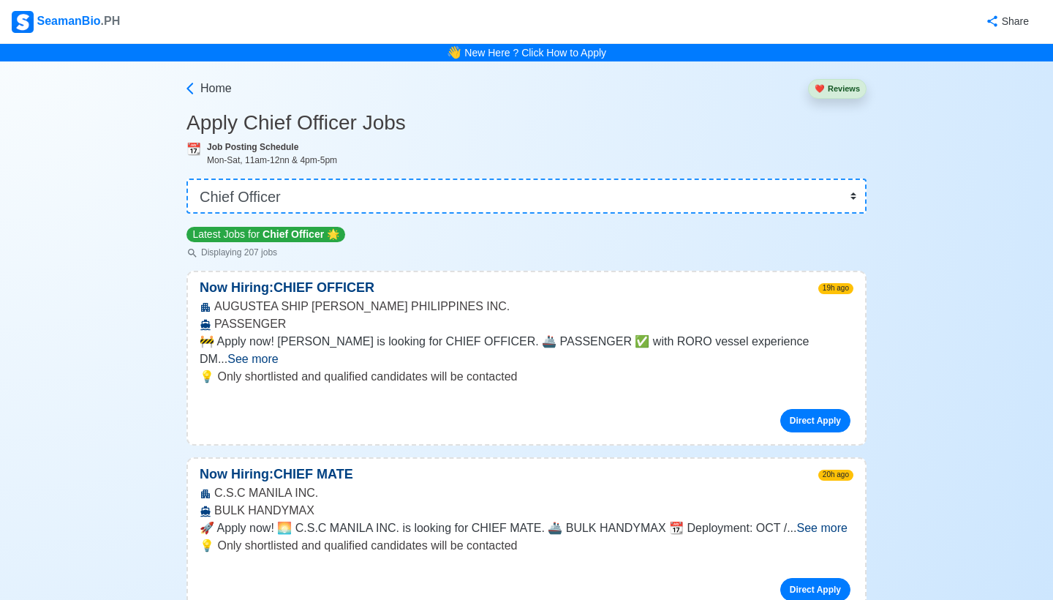
click at [278, 353] on span "See more" at bounding box center [252, 359] width 50 height 12
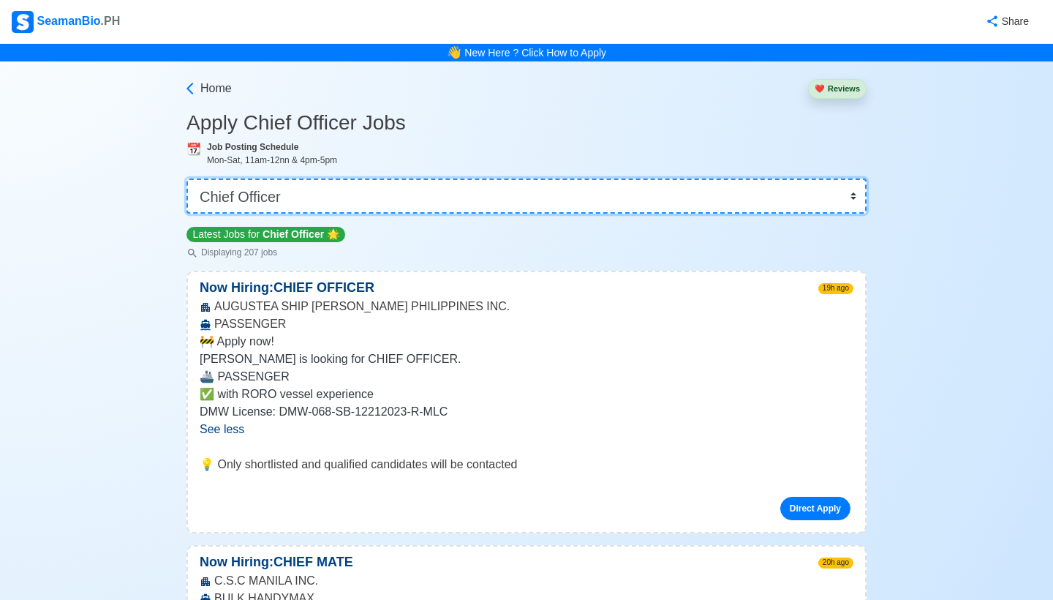
click at [638, 200] on select "👉 Select Rank or Position Master Chief Officer 2nd Officer 3rd Officer Junior O…" at bounding box center [526, 195] width 680 height 35
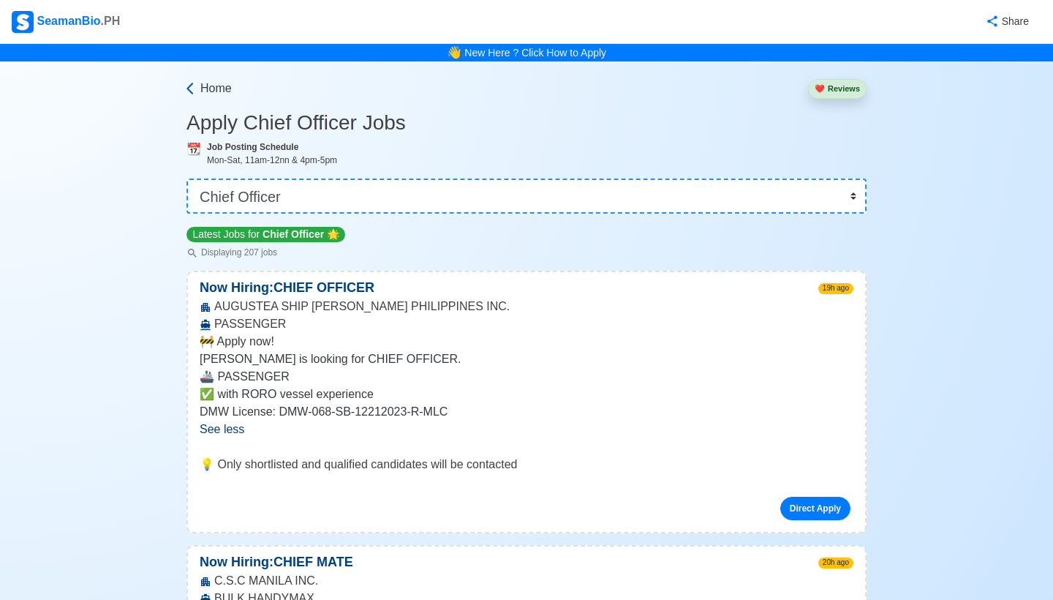
click at [195, 93] on icon at bounding box center [190, 88] width 15 height 15
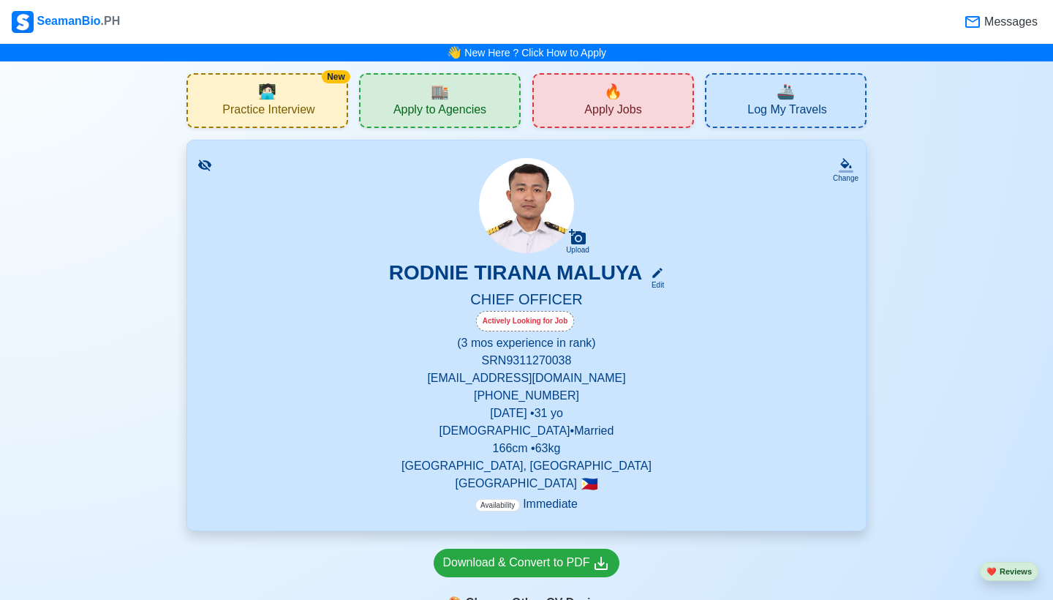
click at [643, 109] on div "🔥 Apply Jobs" at bounding box center [613, 100] width 162 height 55
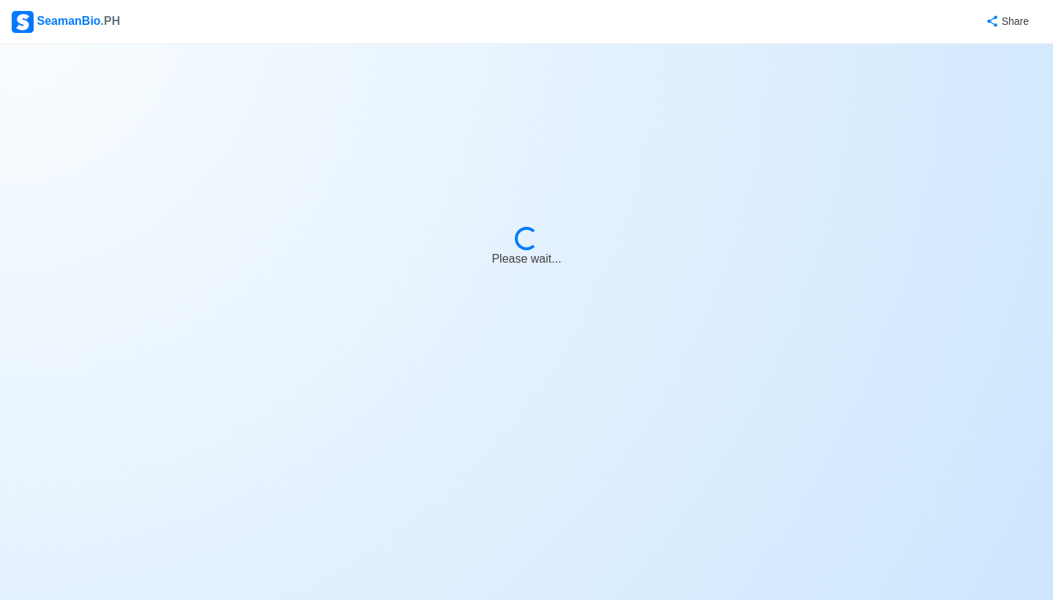
select select "Chief Officer"
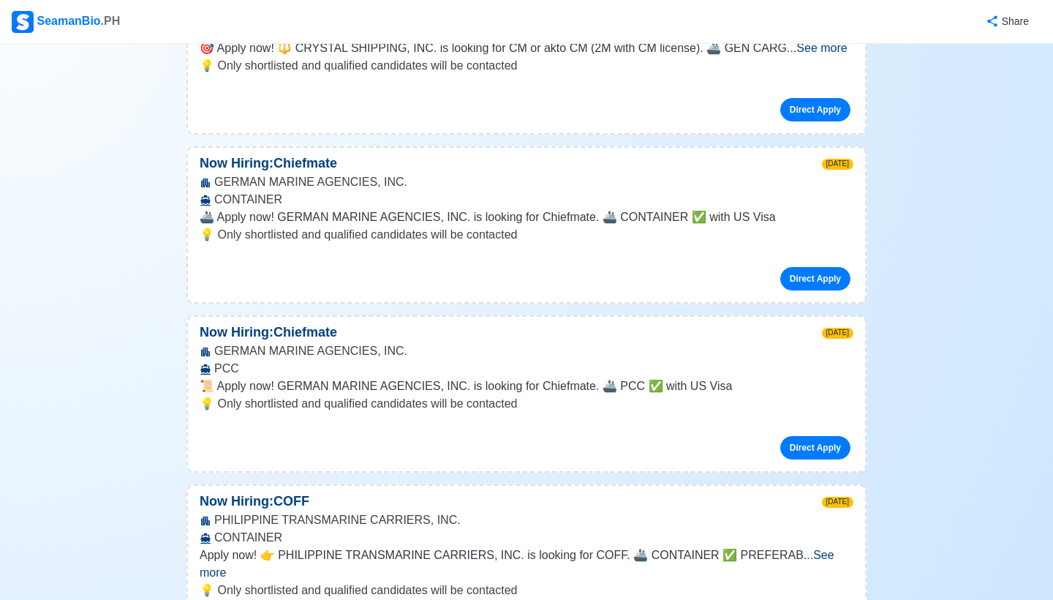
scroll to position [7300, 0]
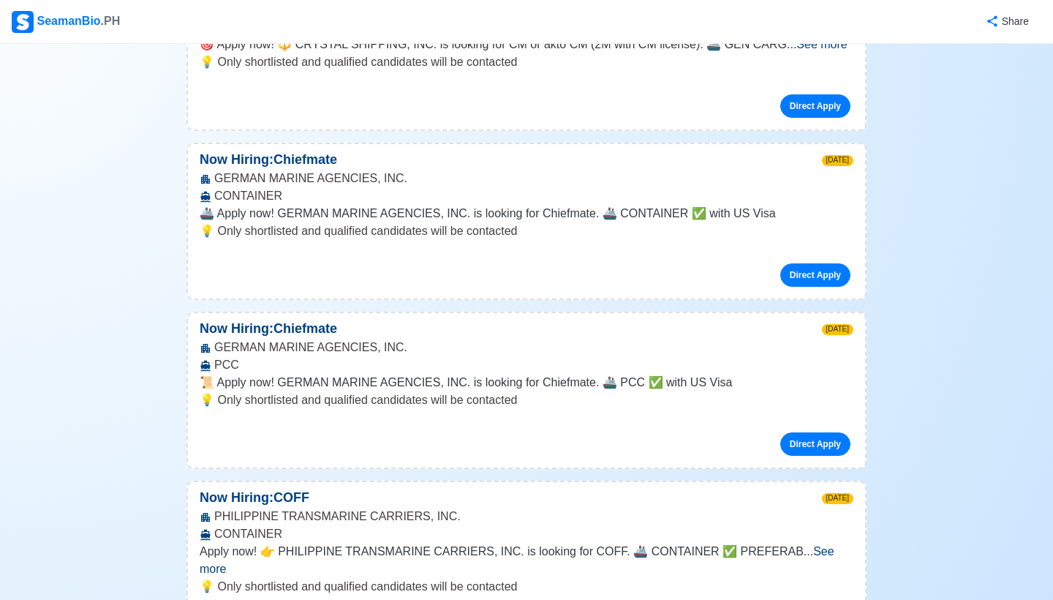
click at [830, 545] on span "See more" at bounding box center [517, 560] width 635 height 30
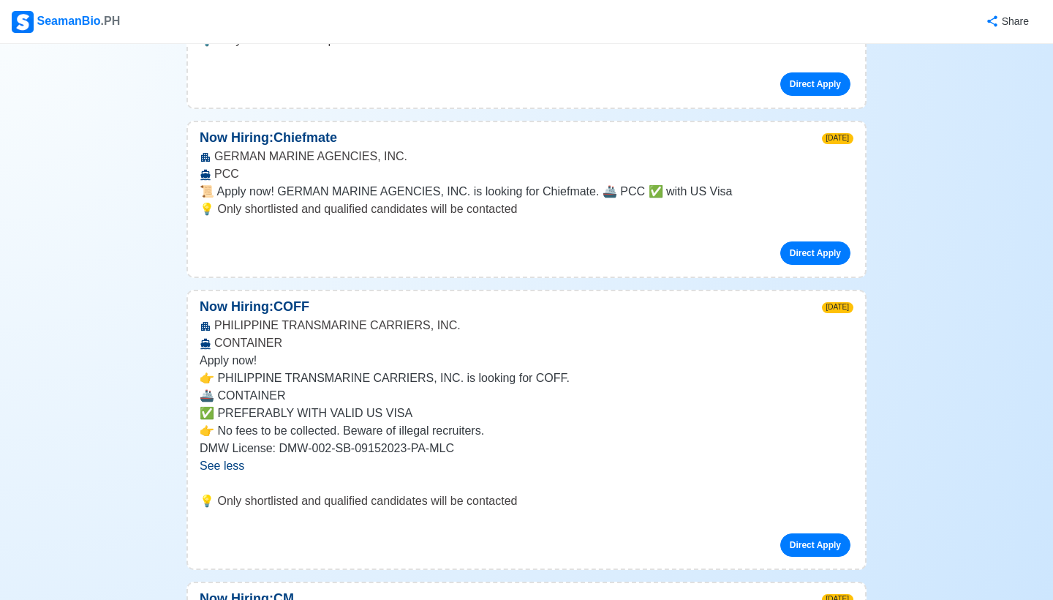
scroll to position [7492, 0]
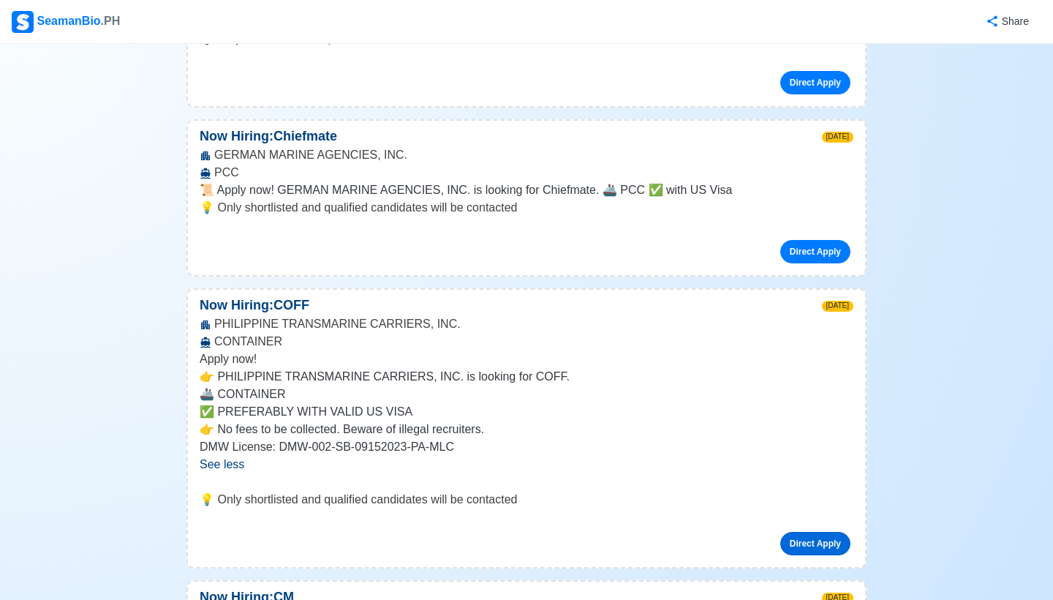
click at [824, 532] on link "Direct Apply" at bounding box center [815, 543] width 70 height 23
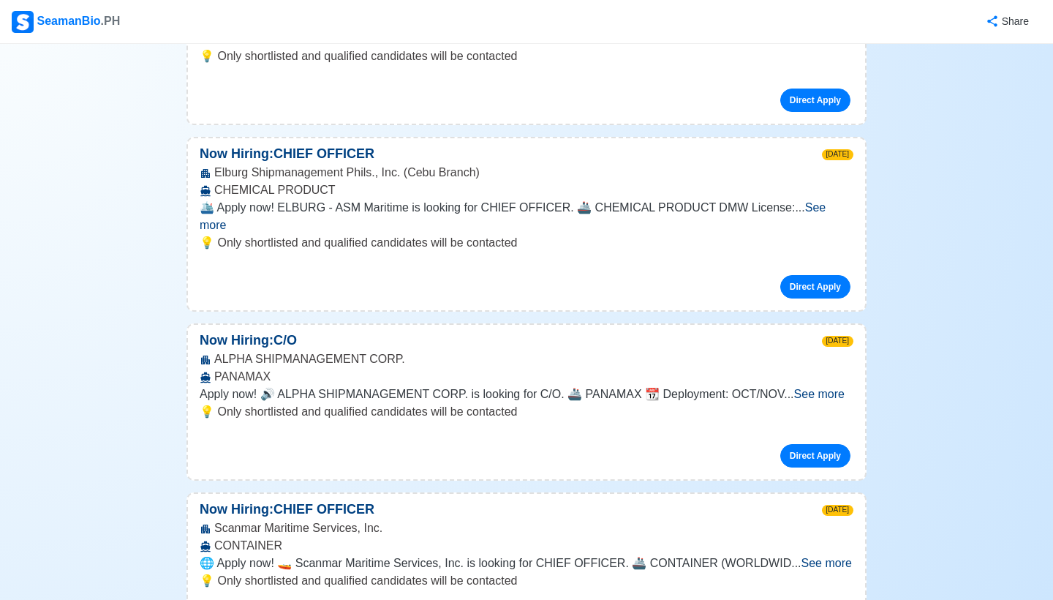
scroll to position [10958, 0]
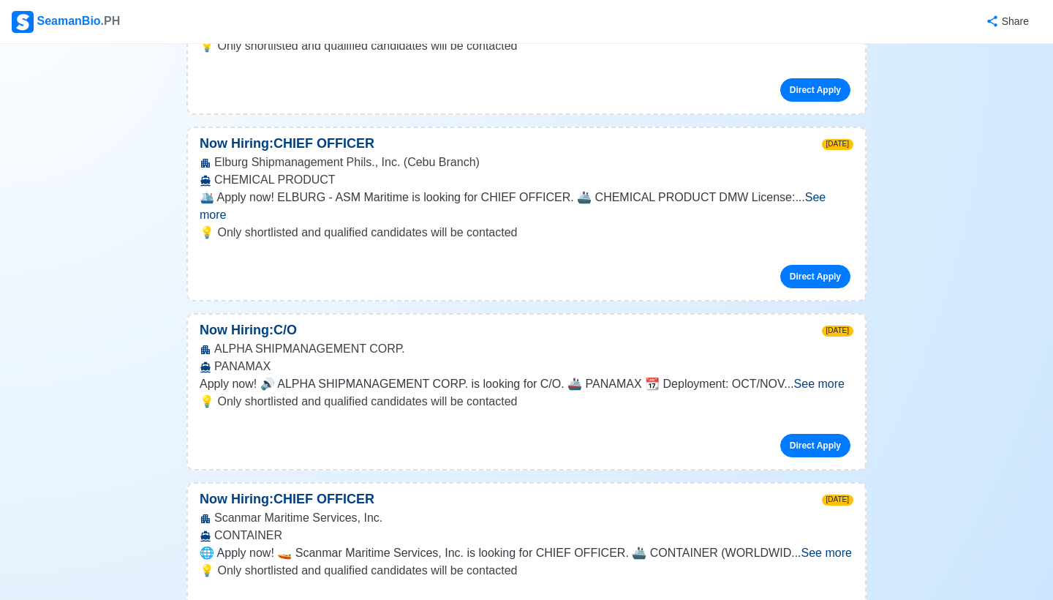
click at [826, 546] on span "See more" at bounding box center [827, 552] width 50 height 12
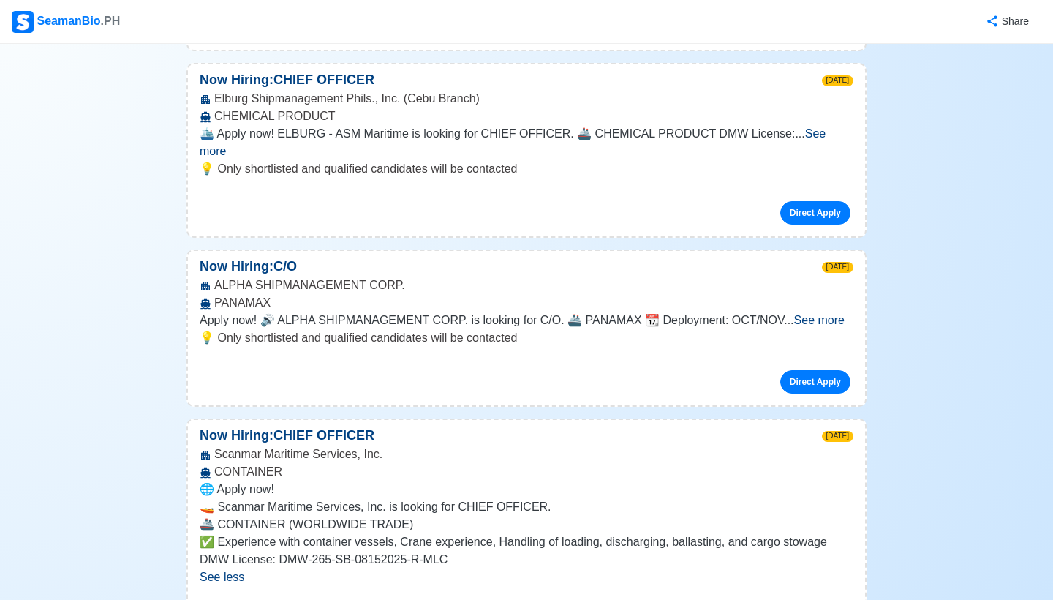
scroll to position [11034, 0]
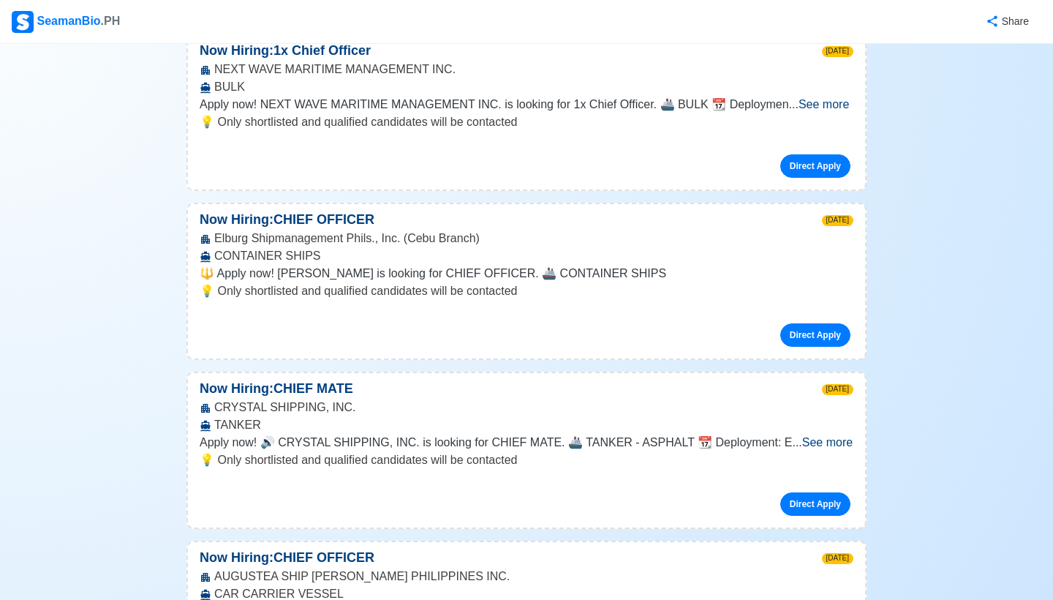
scroll to position [14339, 0]
